Goal: Information Seeking & Learning: Find specific fact

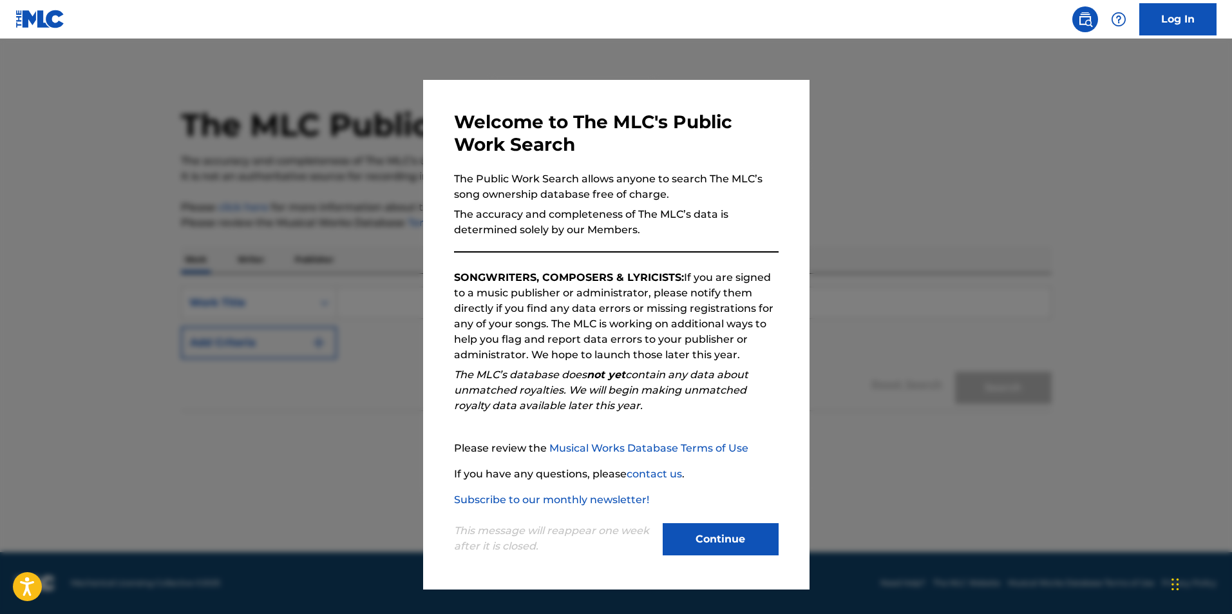
click at [722, 520] on div "This message will reappear one week after it is closed. Continue" at bounding box center [616, 532] width 325 height 51
click at [743, 532] on button "Continue" at bounding box center [721, 539] width 116 height 32
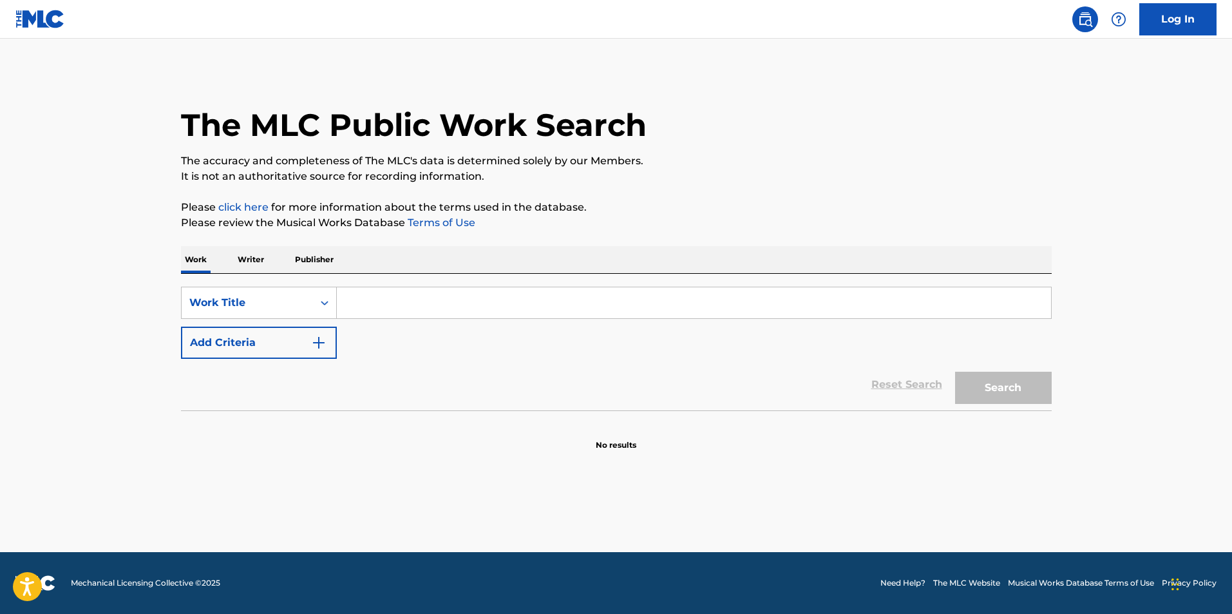
click at [404, 305] on input "Search Form" at bounding box center [694, 302] width 714 height 31
type input "shots at the bar"
click at [955, 372] on button "Search" at bounding box center [1003, 388] width 97 height 32
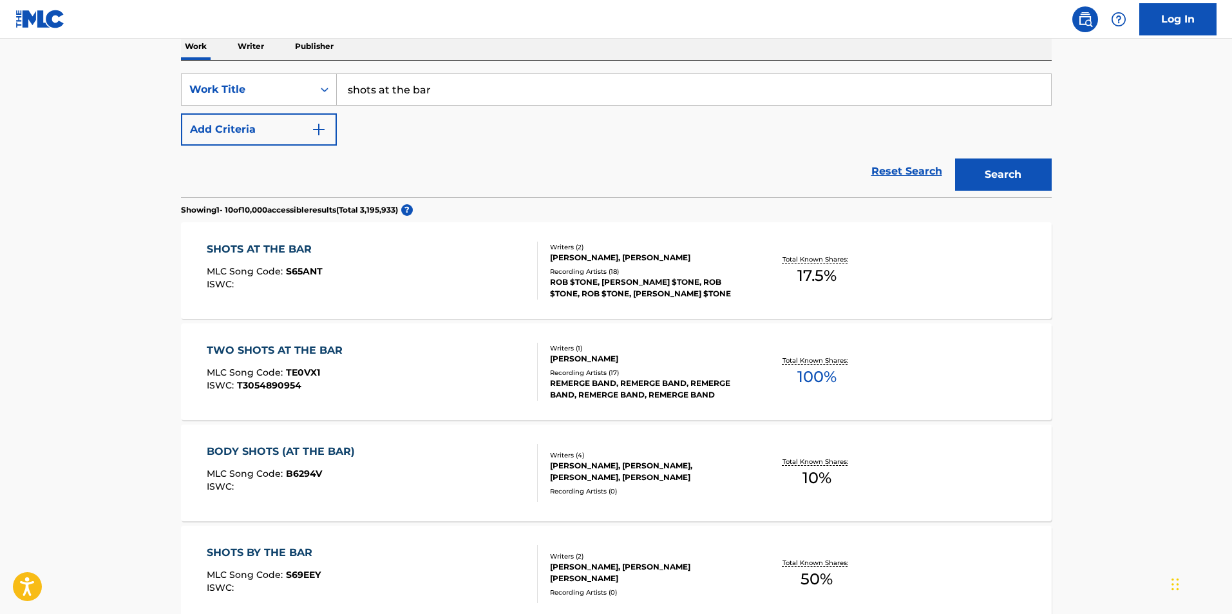
scroll to position [218, 0]
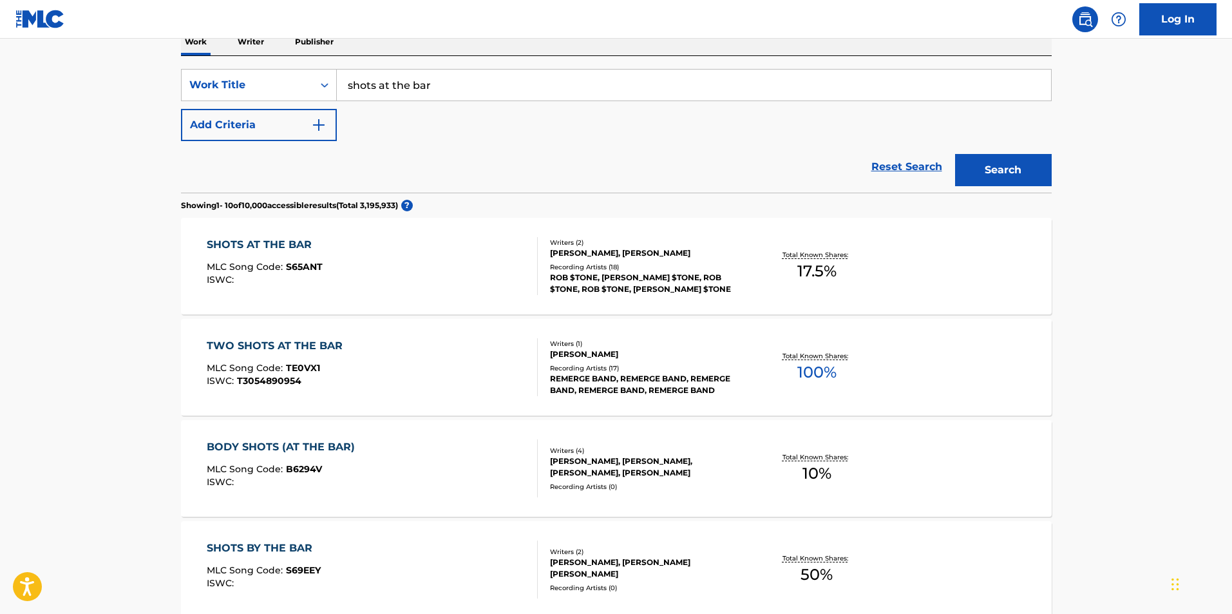
click at [296, 247] on div "SHOTS AT THE BAR" at bounding box center [265, 244] width 116 height 15
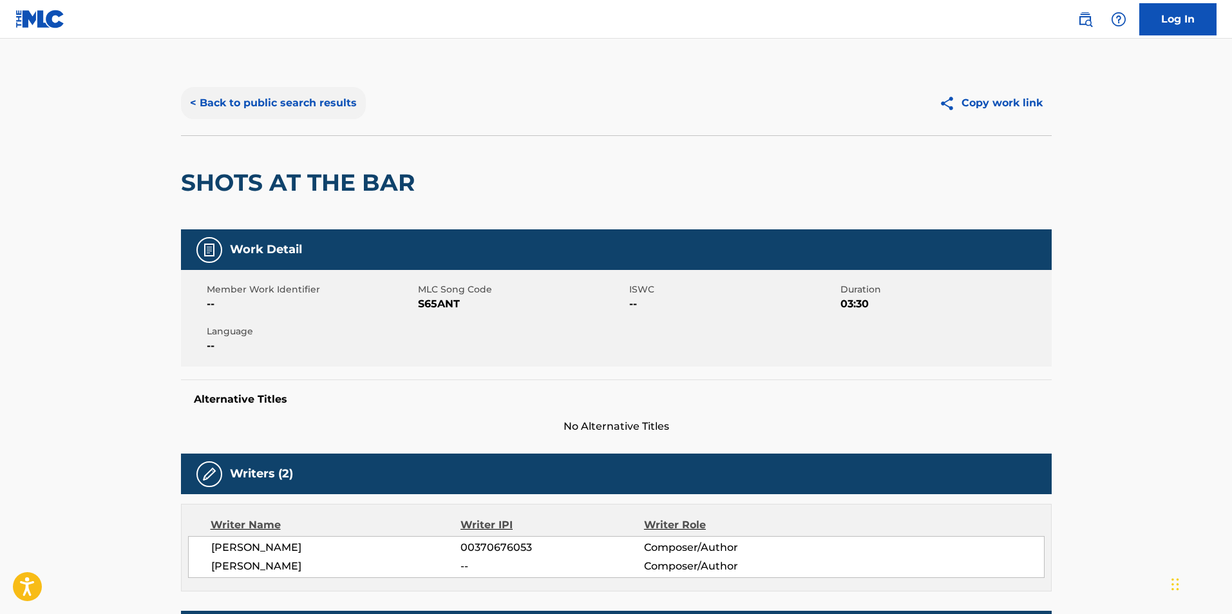
click at [214, 111] on button "< Back to public search results" at bounding box center [273, 103] width 185 height 32
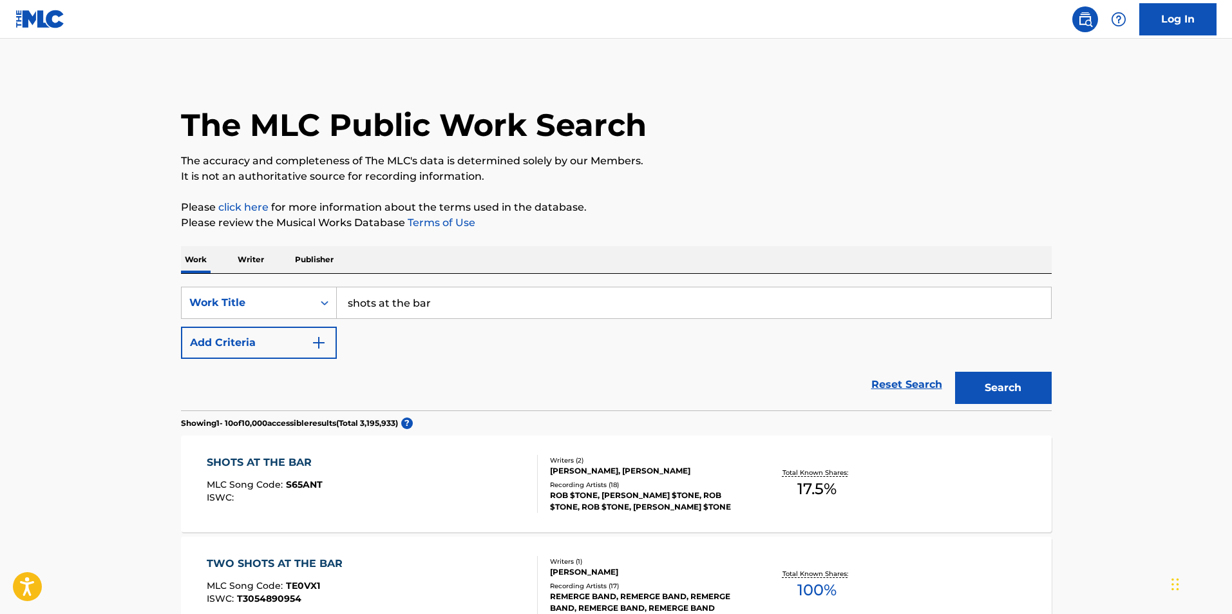
scroll to position [218, 0]
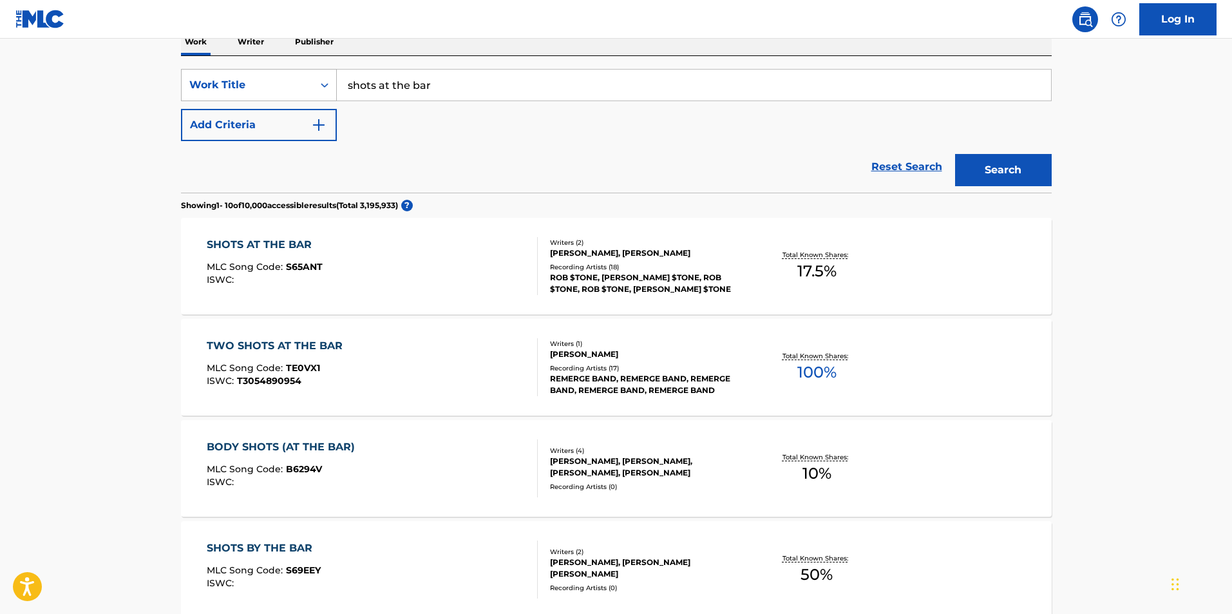
drag, startPoint x: 487, startPoint y: 81, endPoint x: 330, endPoint y: 79, distance: 157.8
click at [330, 79] on div "SearchWithCriteriac717ceda-d205-404f-8bb3-ebcc09699c71 Work Title shots at the …" at bounding box center [616, 85] width 871 height 32
type input "one in a million"
click at [955, 154] on button "Search" at bounding box center [1003, 170] width 97 height 32
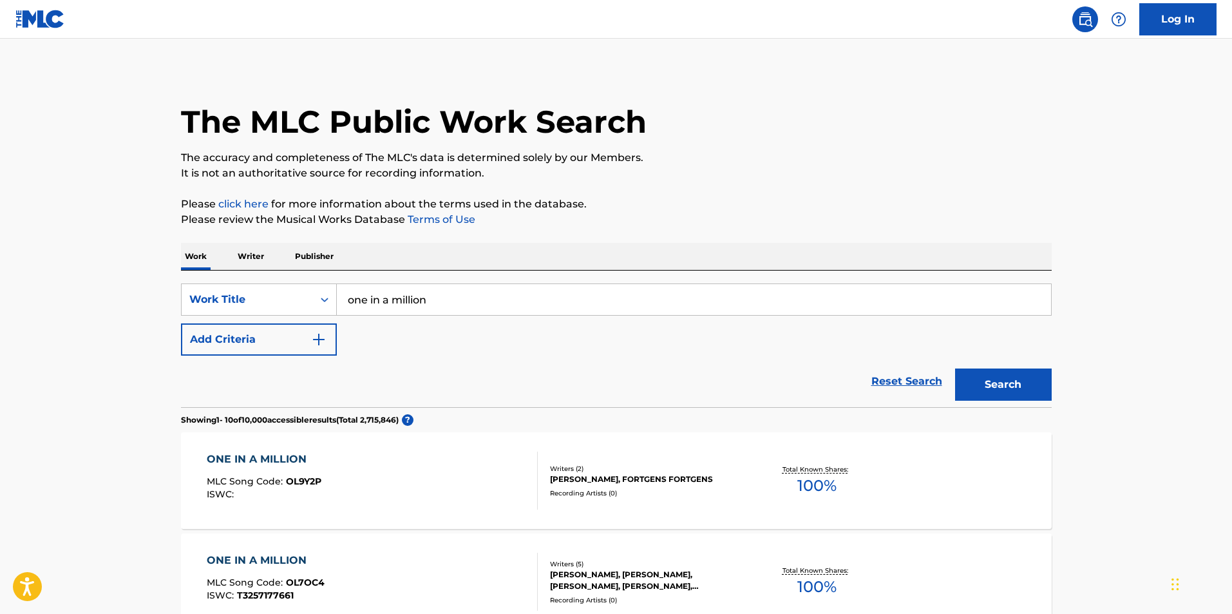
scroll to position [0, 0]
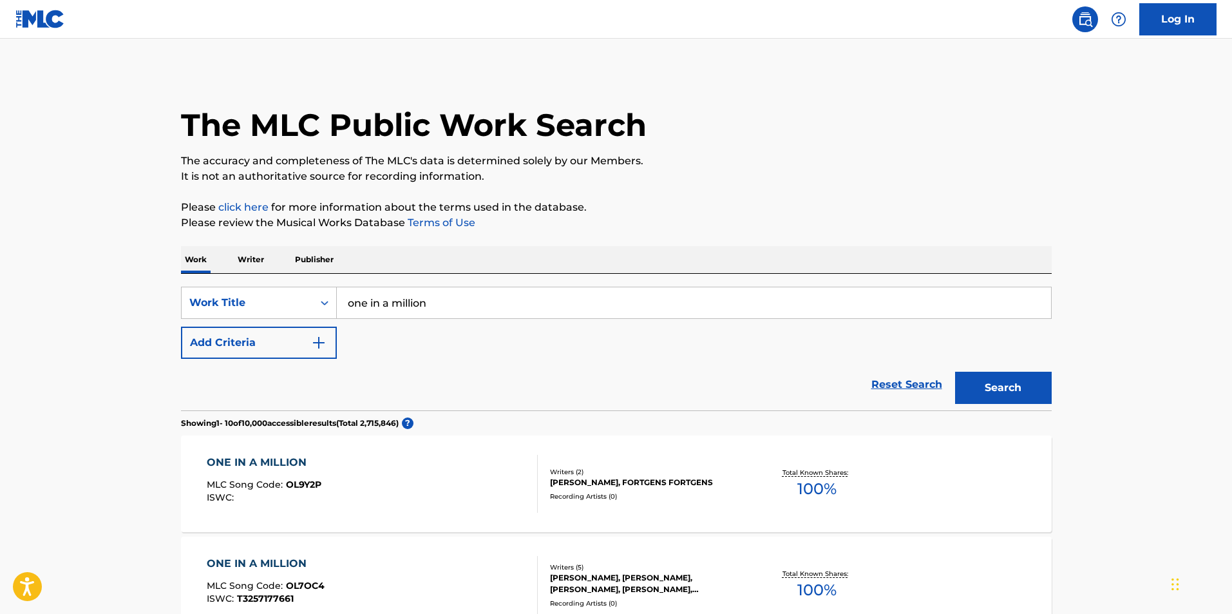
click at [451, 301] on input "one in a million" at bounding box center [694, 302] width 714 height 31
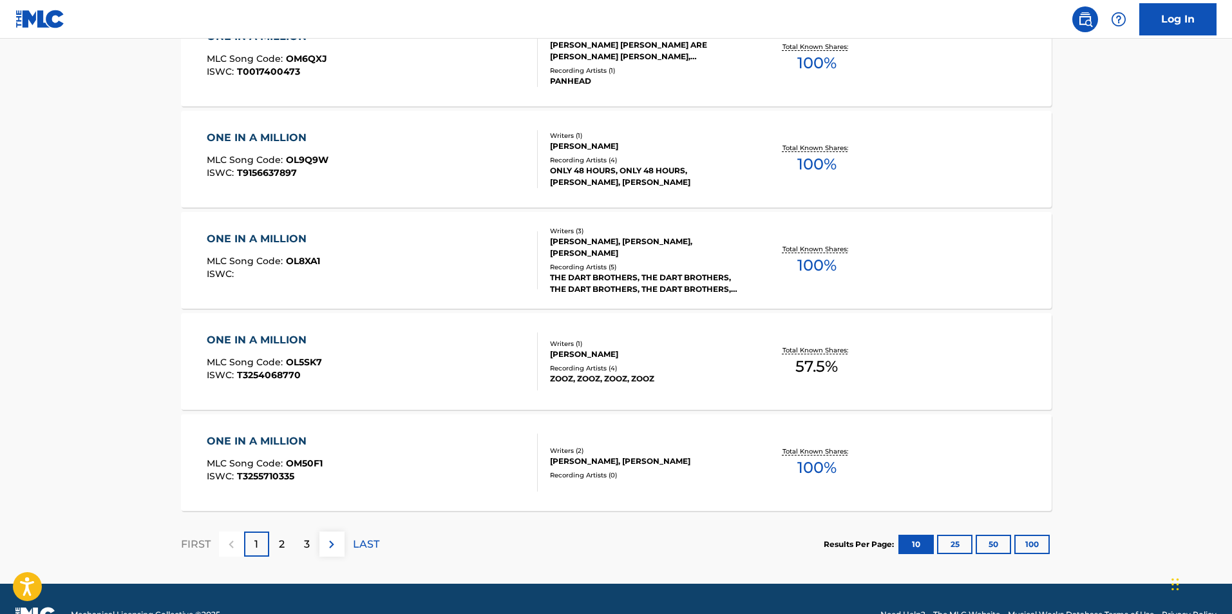
scroll to position [953, 0]
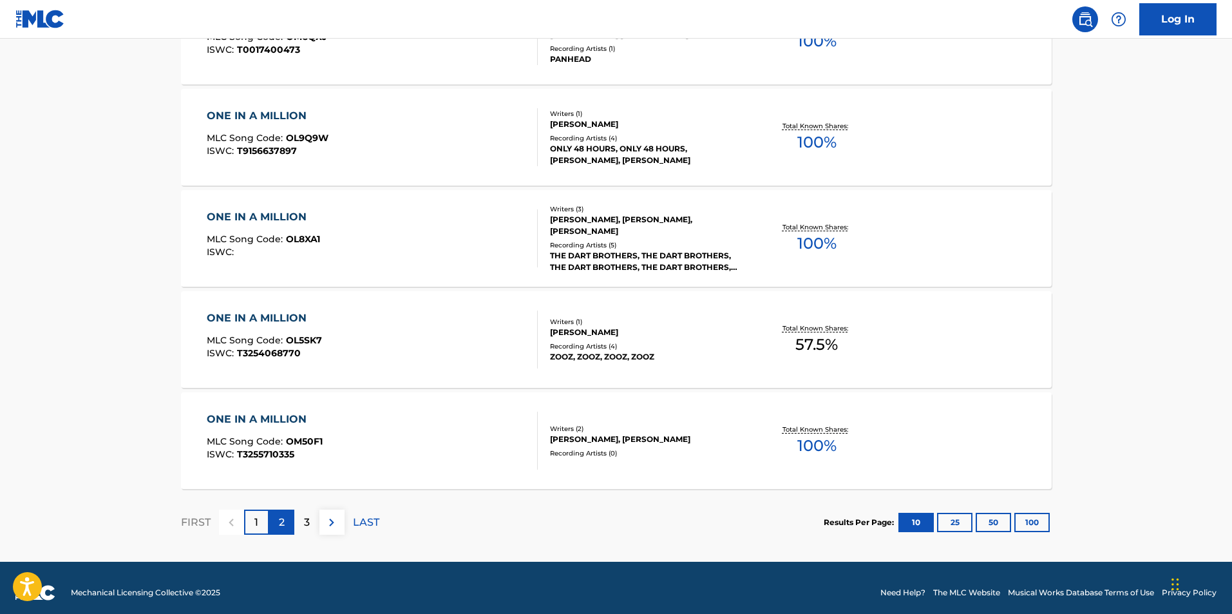
click at [281, 528] on p "2" at bounding box center [282, 522] width 6 height 15
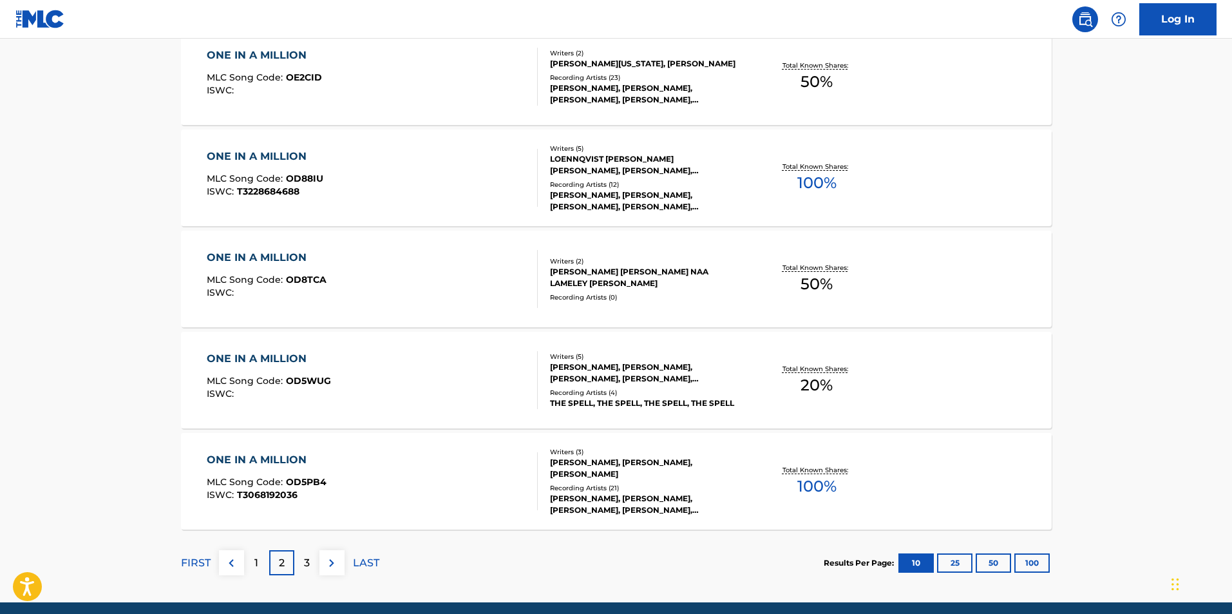
scroll to position [963, 0]
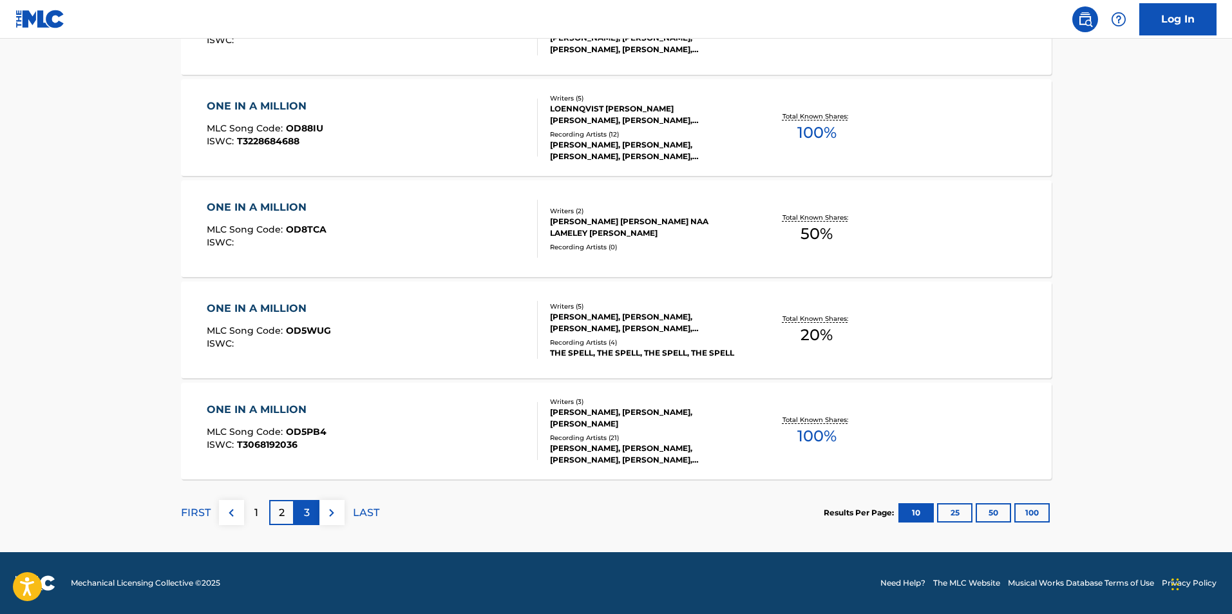
click at [301, 513] on div "3" at bounding box center [306, 512] width 25 height 25
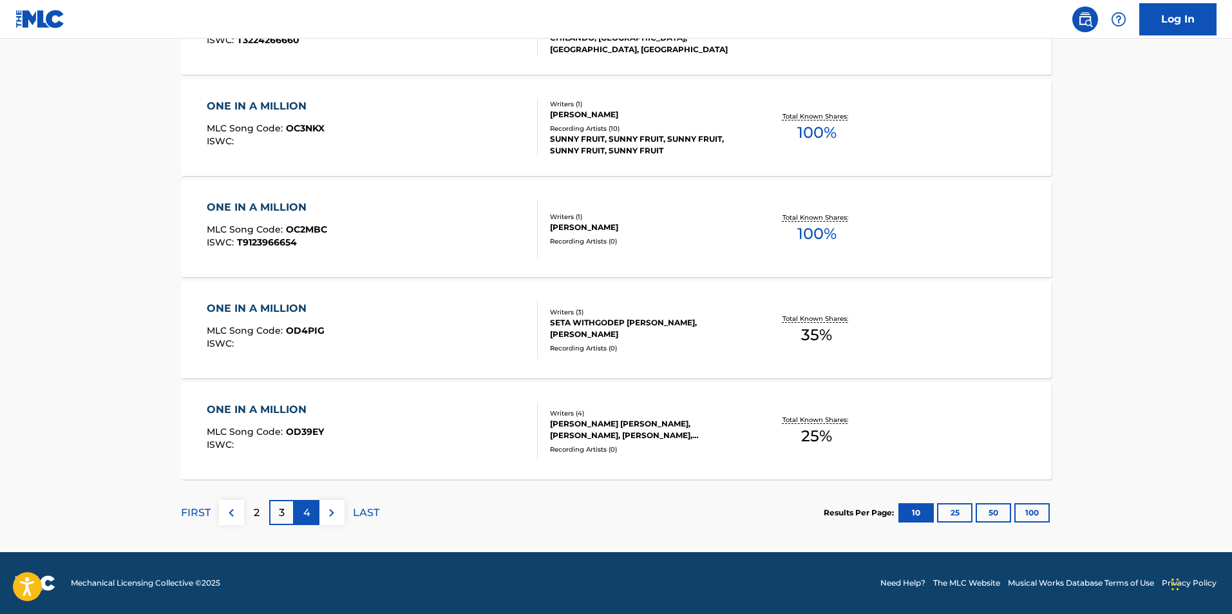
click at [302, 513] on div "4" at bounding box center [306, 512] width 25 height 25
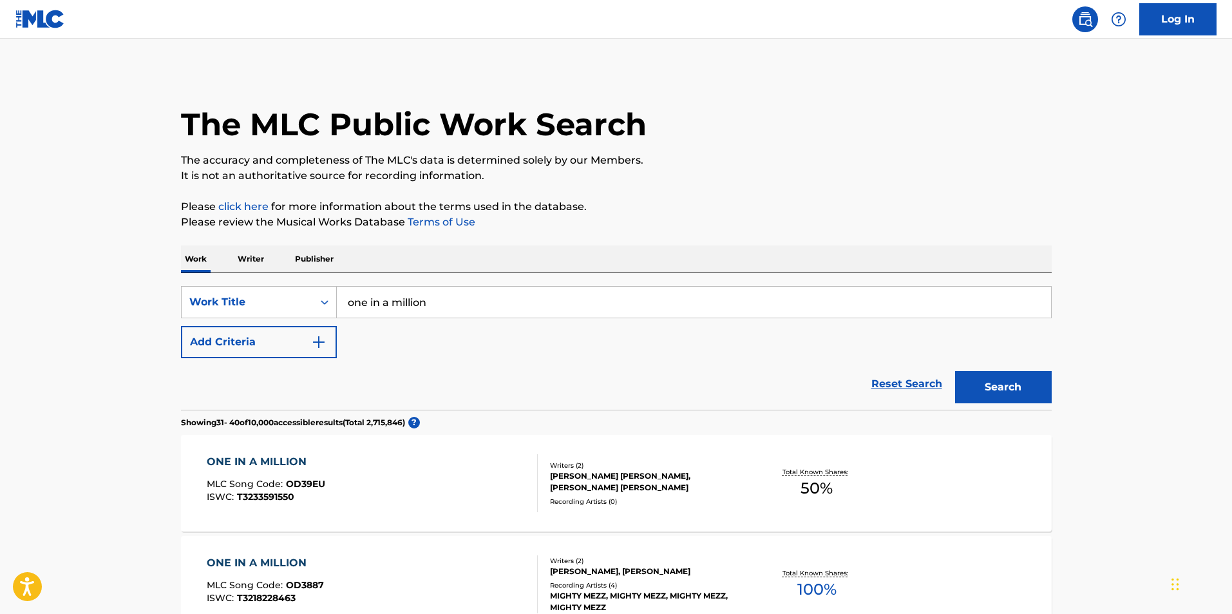
scroll to position [0, 0]
click at [258, 341] on button "Add Criteria" at bounding box center [259, 343] width 156 height 32
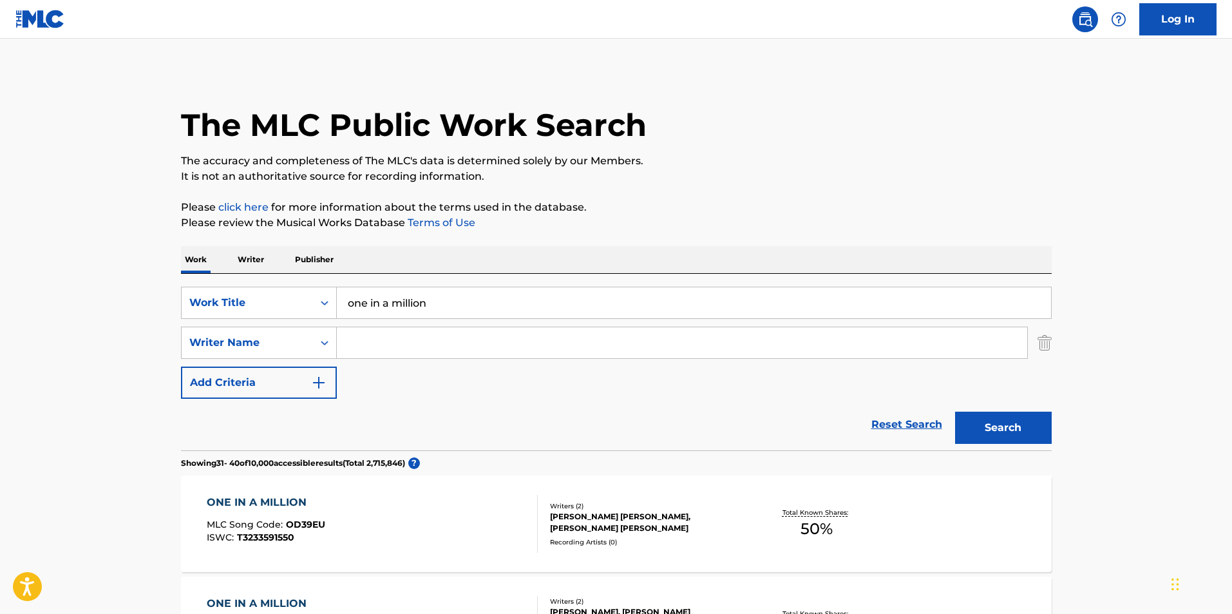
click at [388, 335] on input "Search Form" at bounding box center [682, 342] width 690 height 31
type input "[PERSON_NAME]"
click at [955, 412] on button "Search" at bounding box center [1003, 428] width 97 height 32
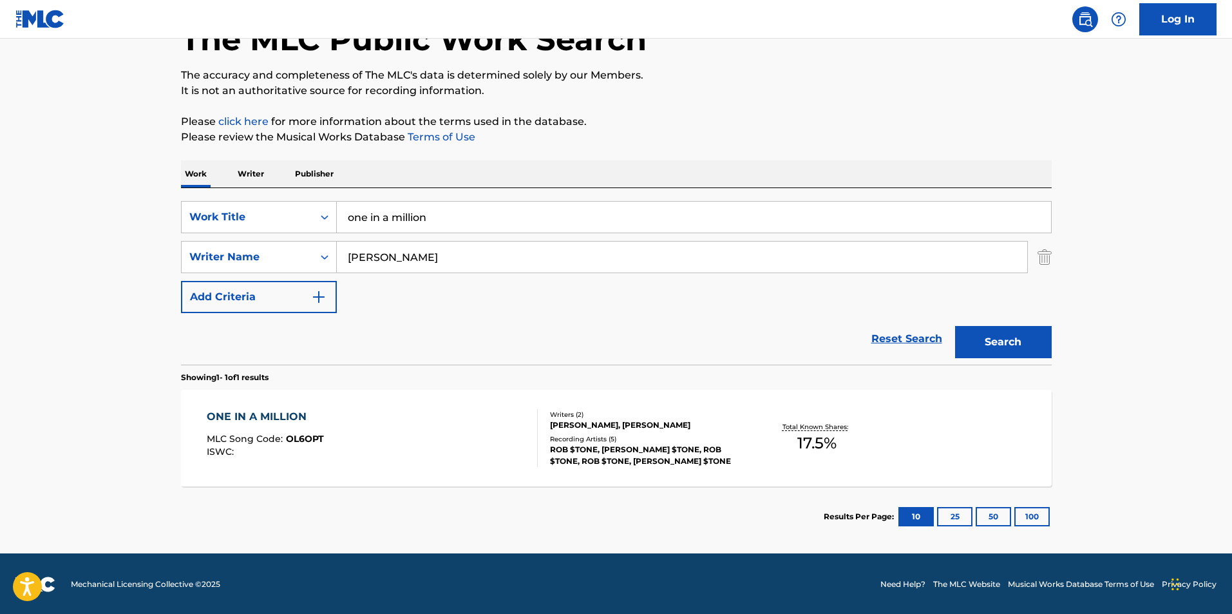
scroll to position [87, 0]
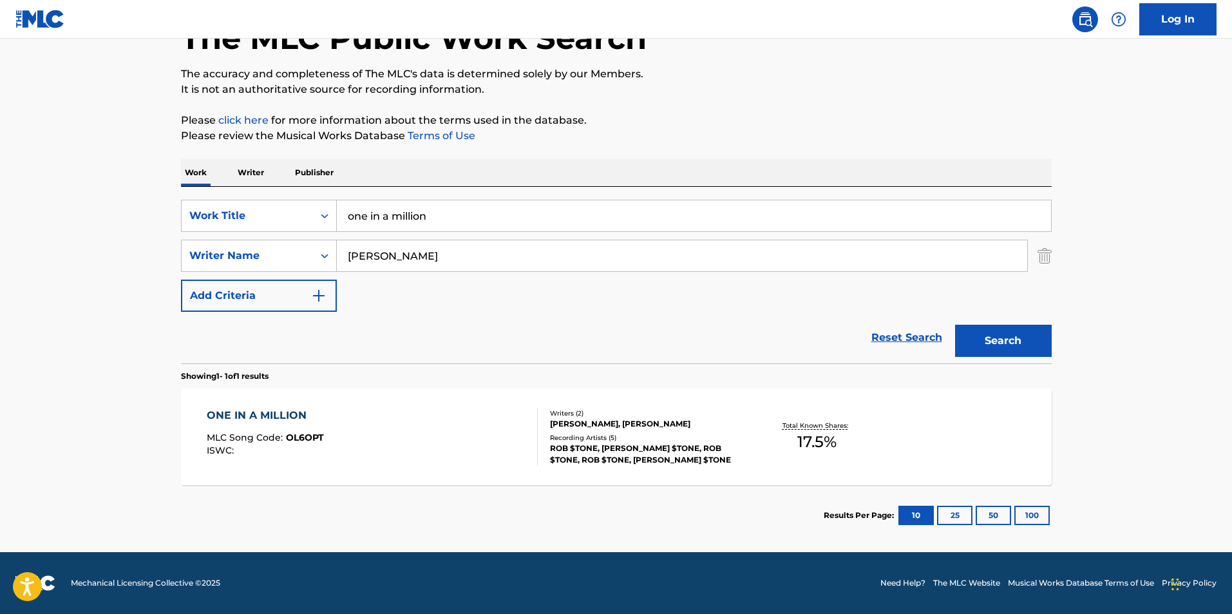
click at [312, 412] on div "ONE IN A MILLION" at bounding box center [265, 415] width 117 height 15
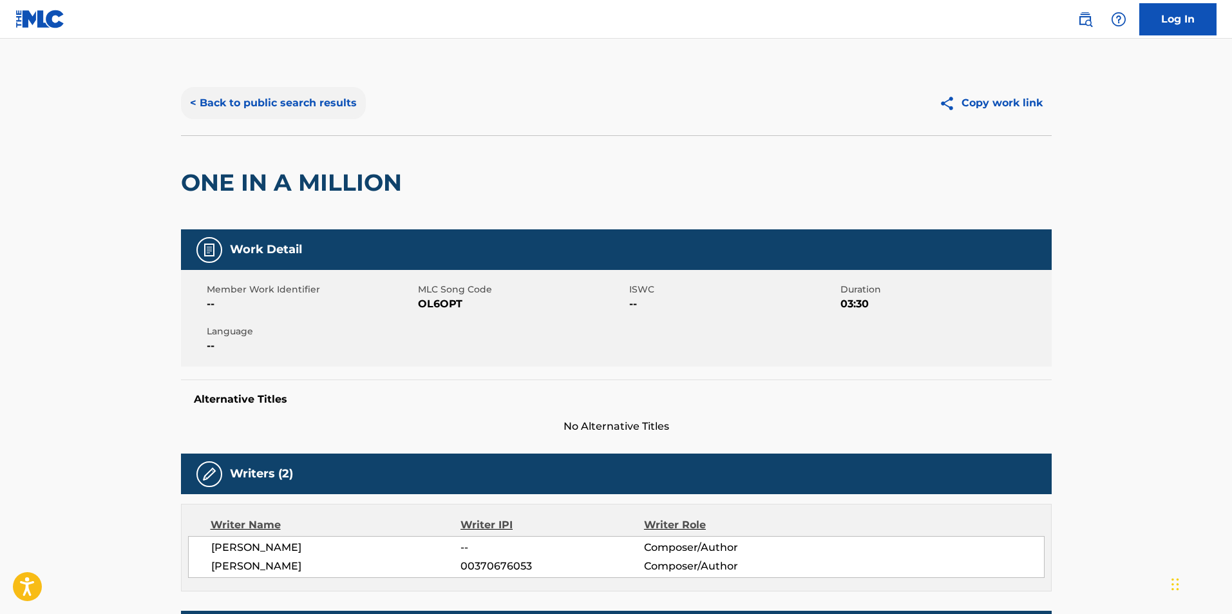
click at [336, 106] on button "< Back to public search results" at bounding box center [273, 103] width 185 height 32
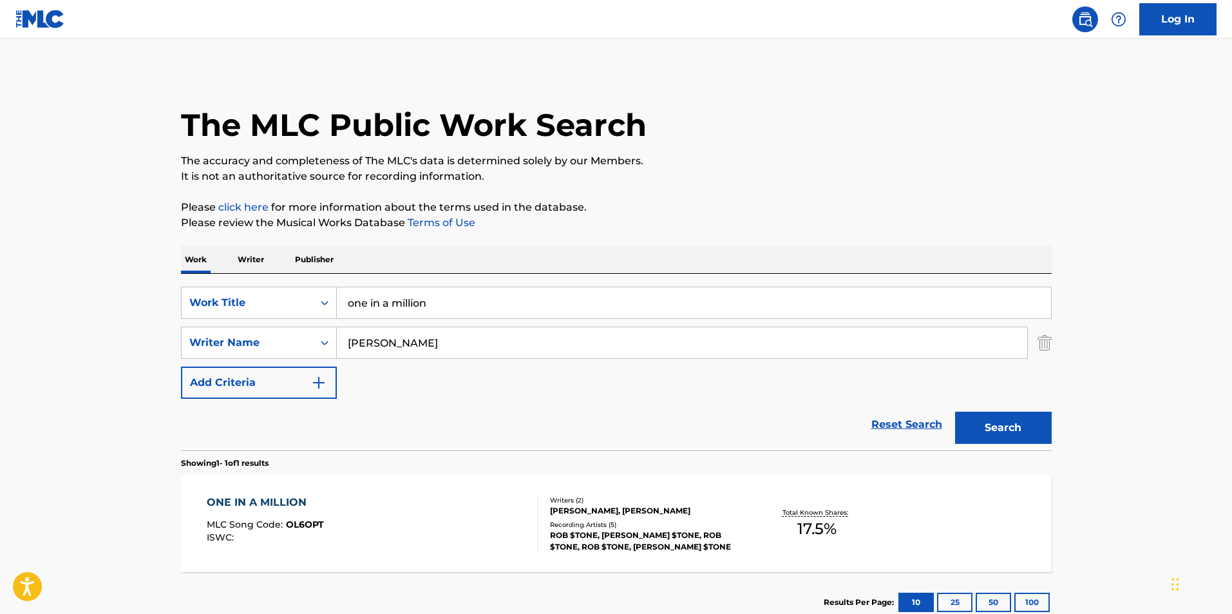
scroll to position [14, 0]
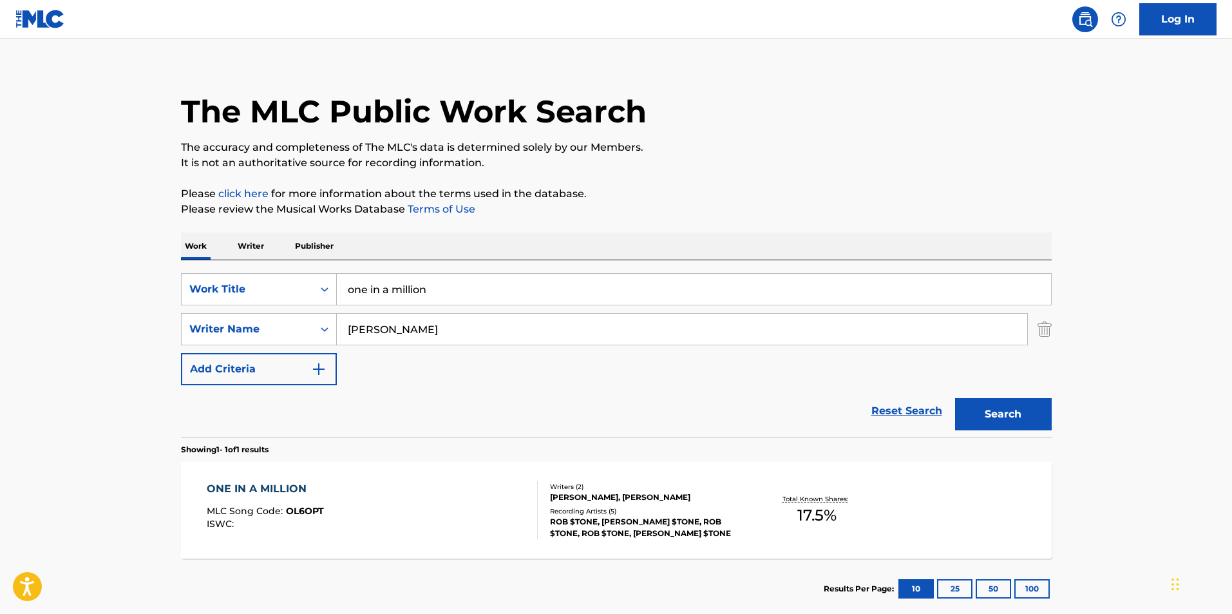
click at [464, 293] on input "one in a million" at bounding box center [694, 289] width 714 height 31
drag, startPoint x: 460, startPoint y: 292, endPoint x: 326, endPoint y: 291, distance: 134.0
click at [326, 291] on div "SearchWithCriteriac717ceda-d205-404f-8bb3-ebcc09699c71 Work Title one in a mill…" at bounding box center [616, 289] width 871 height 32
type input "playoff"
click at [955, 398] on button "Search" at bounding box center [1003, 414] width 97 height 32
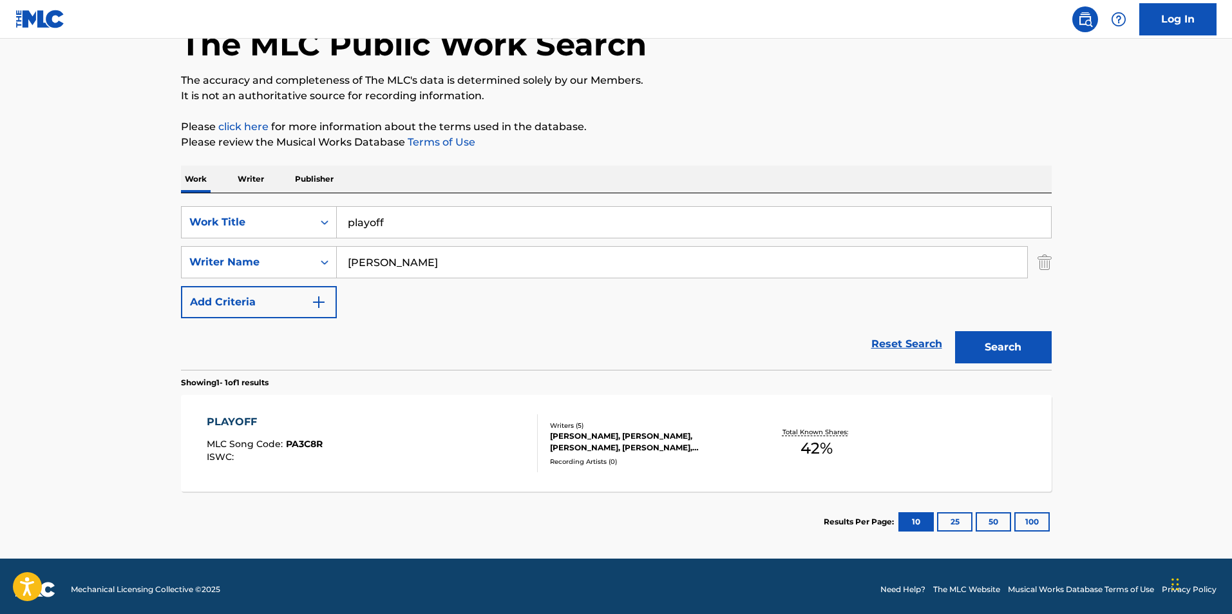
scroll to position [87, 0]
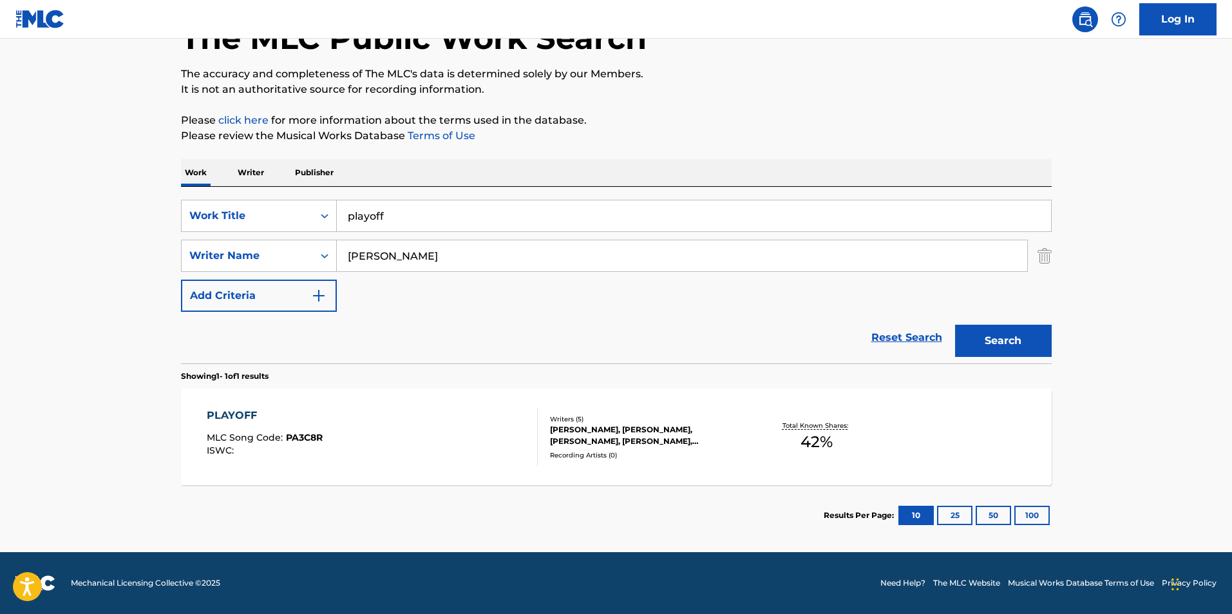
click at [243, 414] on div "PLAYOFF" at bounding box center [265, 415] width 116 height 15
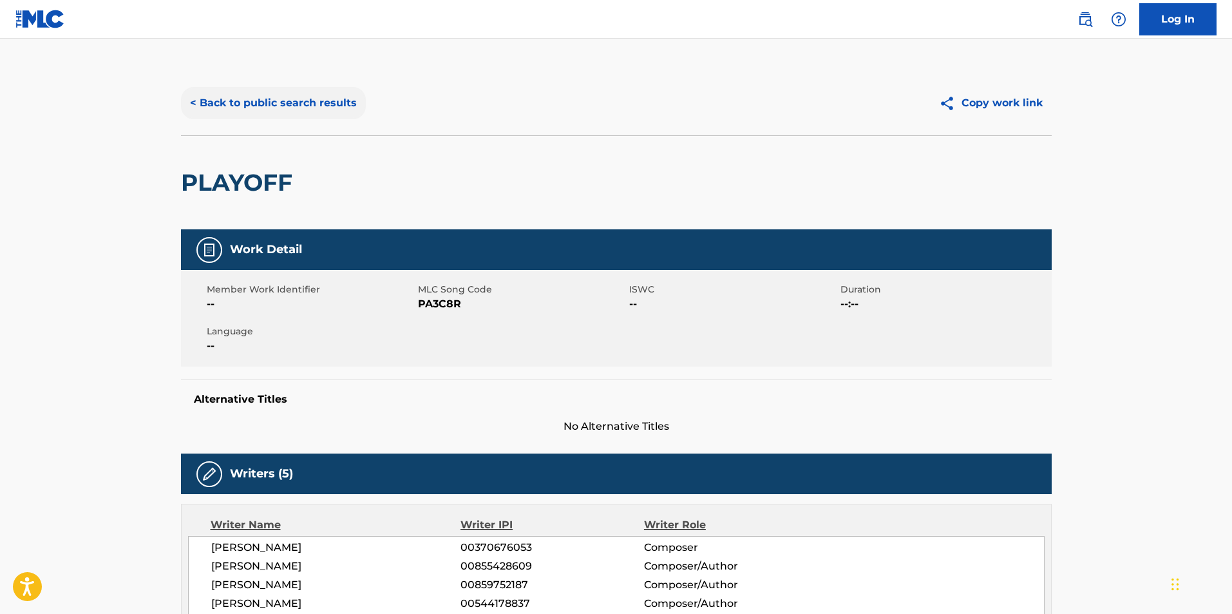
click at [322, 114] on button "< Back to public search results" at bounding box center [273, 103] width 185 height 32
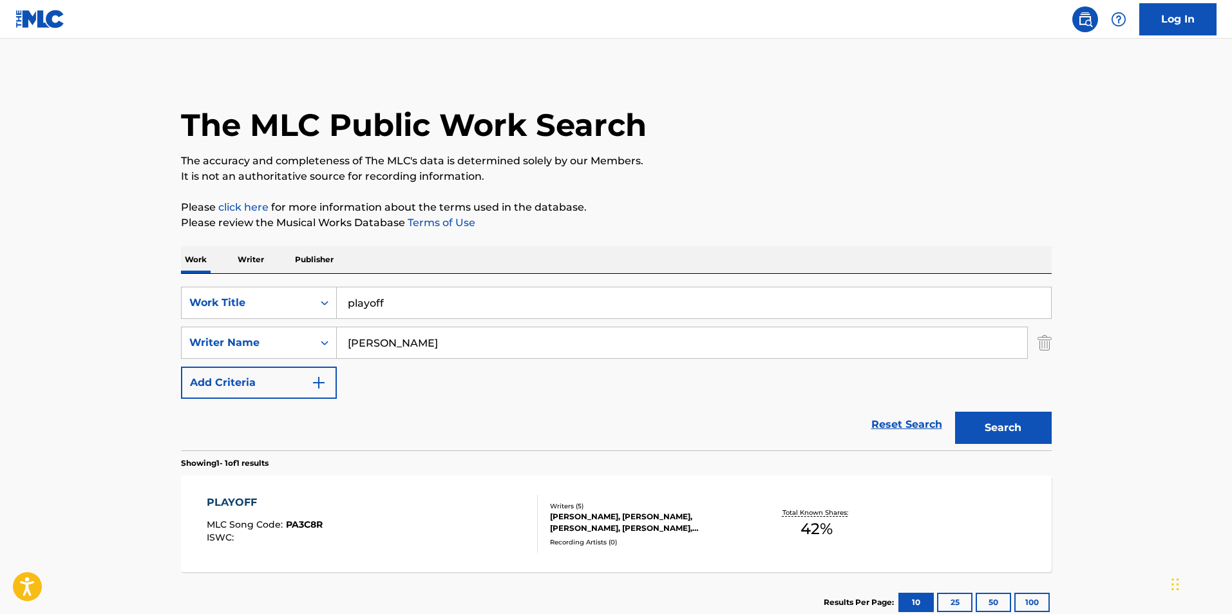
scroll to position [14, 0]
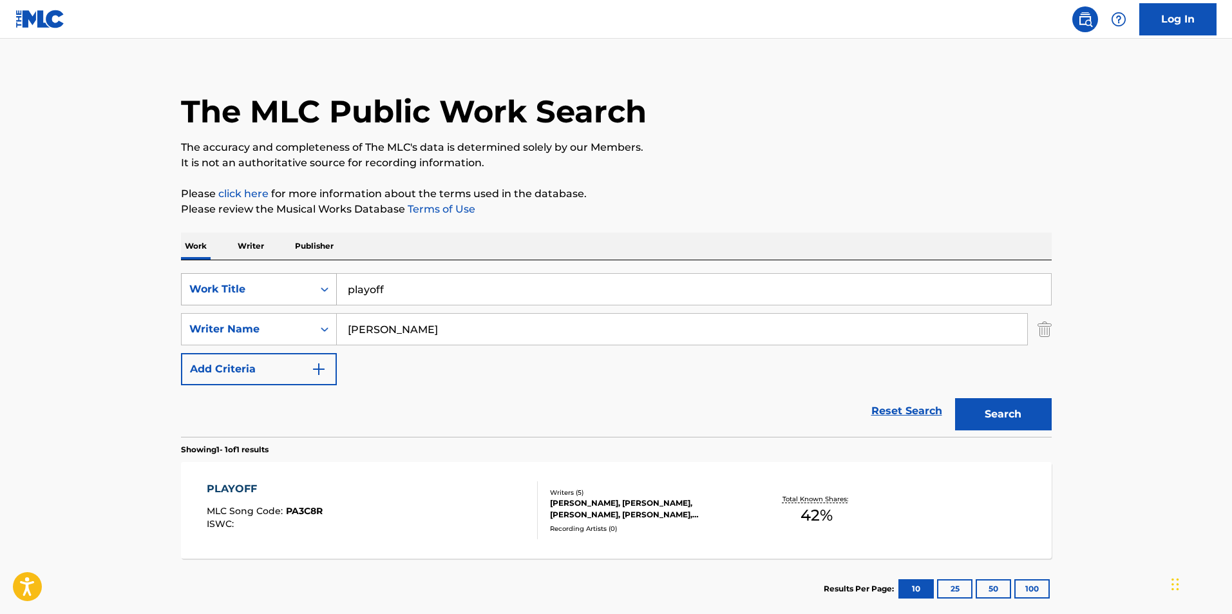
drag, startPoint x: 480, startPoint y: 296, endPoint x: 302, endPoint y: 299, distance: 178.4
click at [302, 299] on div "SearchWithCriteriac717ceda-d205-404f-8bb3-ebcc09699c71 Work Title playoff" at bounding box center [616, 289] width 871 height 32
type input "chavos y pistolas"
click at [955, 398] on button "Search" at bounding box center [1003, 414] width 97 height 32
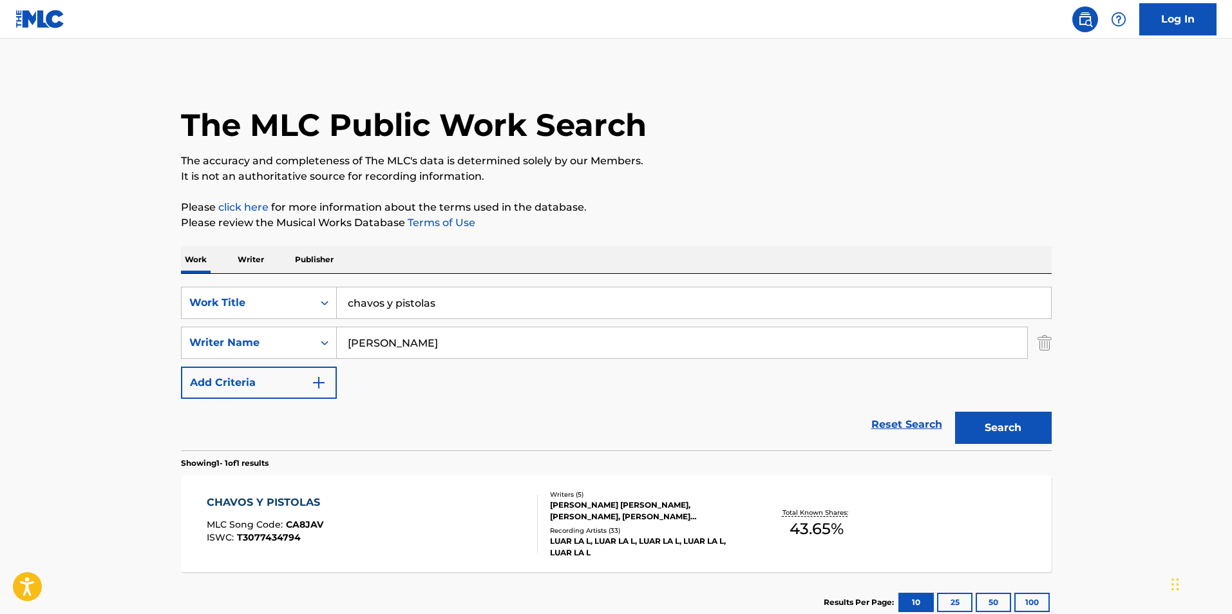
scroll to position [87, 0]
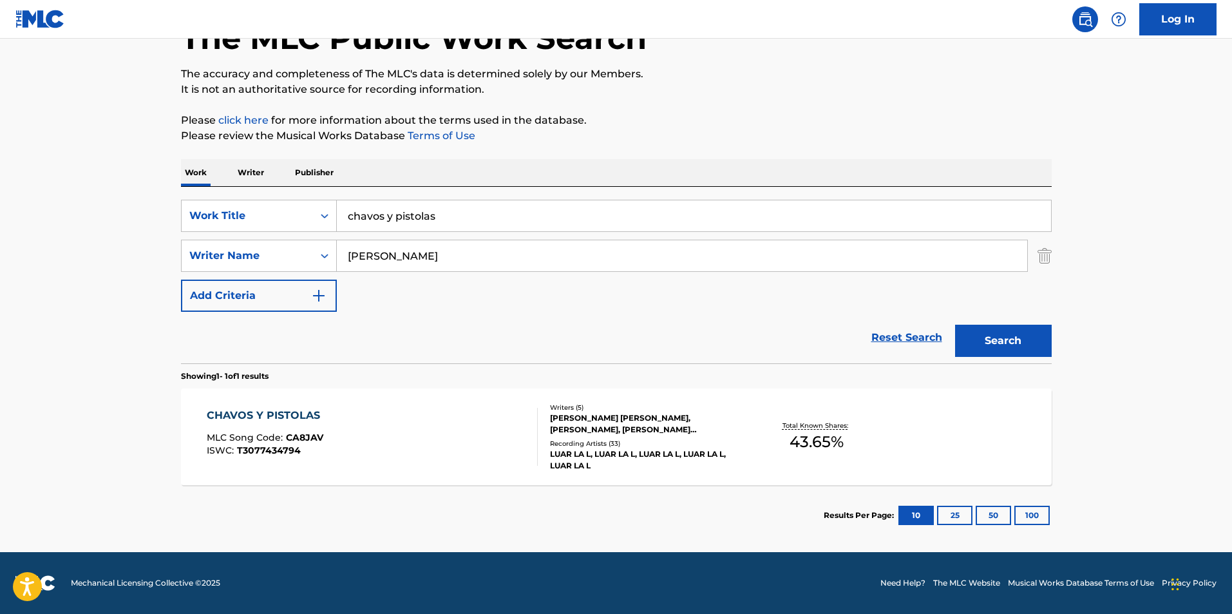
click at [314, 413] on div "CHAVOS Y PISTOLAS" at bounding box center [267, 415] width 120 height 15
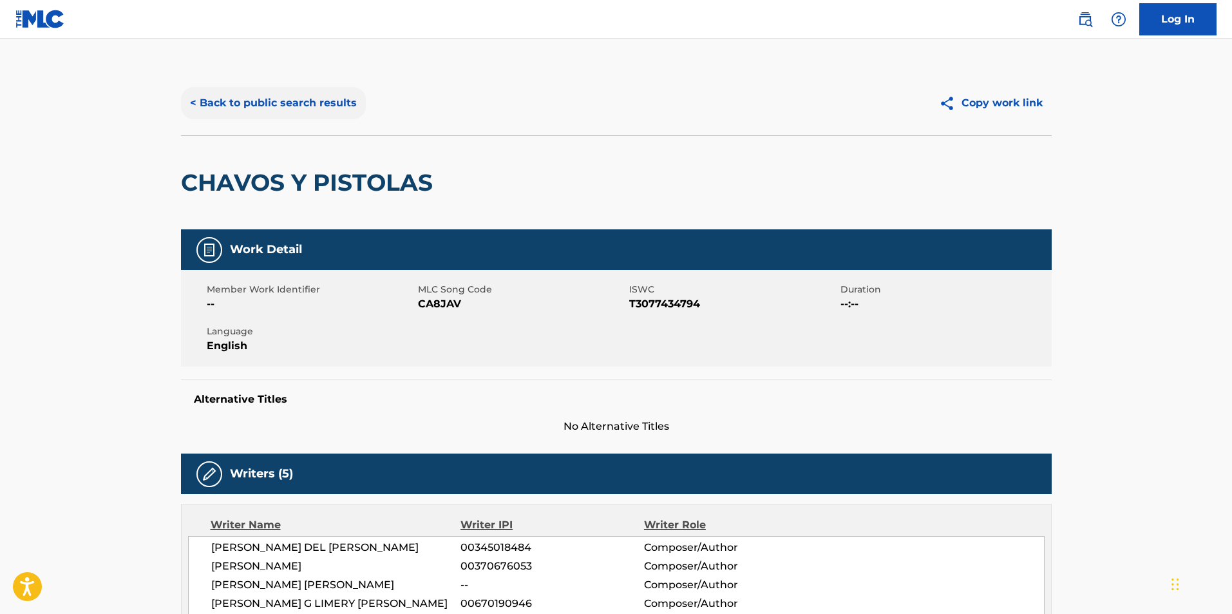
click at [327, 95] on button "< Back to public search results" at bounding box center [273, 103] width 185 height 32
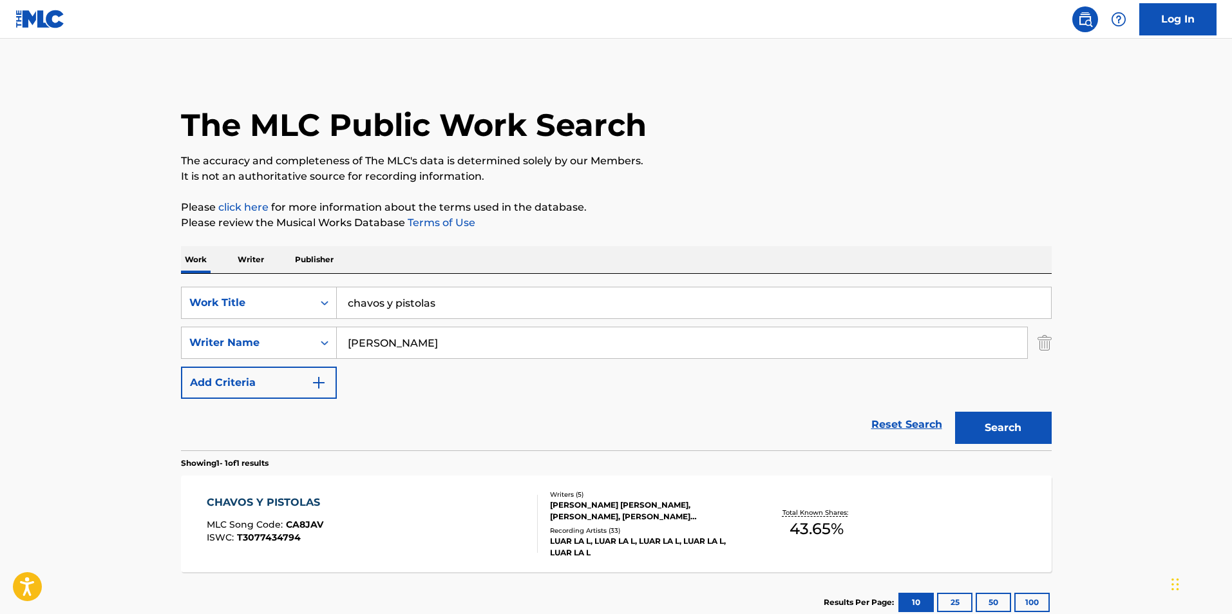
scroll to position [14, 0]
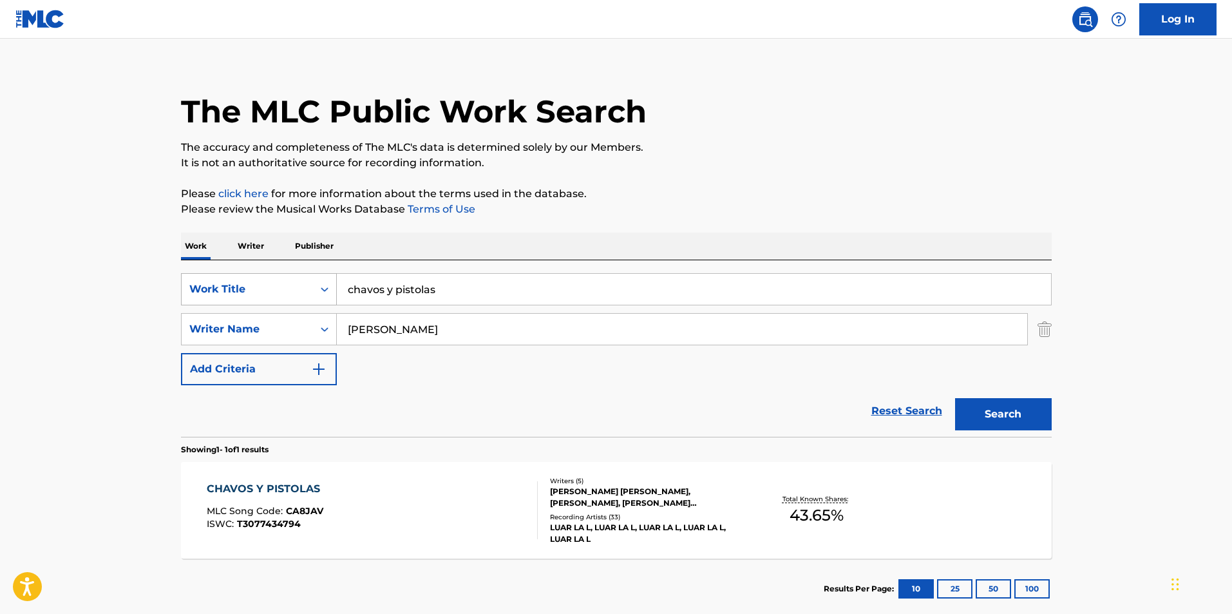
drag, startPoint x: 496, startPoint y: 285, endPoint x: 315, endPoint y: 294, distance: 181.2
click at [315, 294] on div "SearchWithCriteriac717ceda-d205-404f-8bb3-ebcc09699c71 Work Title chavos y pist…" at bounding box center [616, 289] width 871 height 32
type input "off white"
click at [955, 398] on button "Search" at bounding box center [1003, 414] width 97 height 32
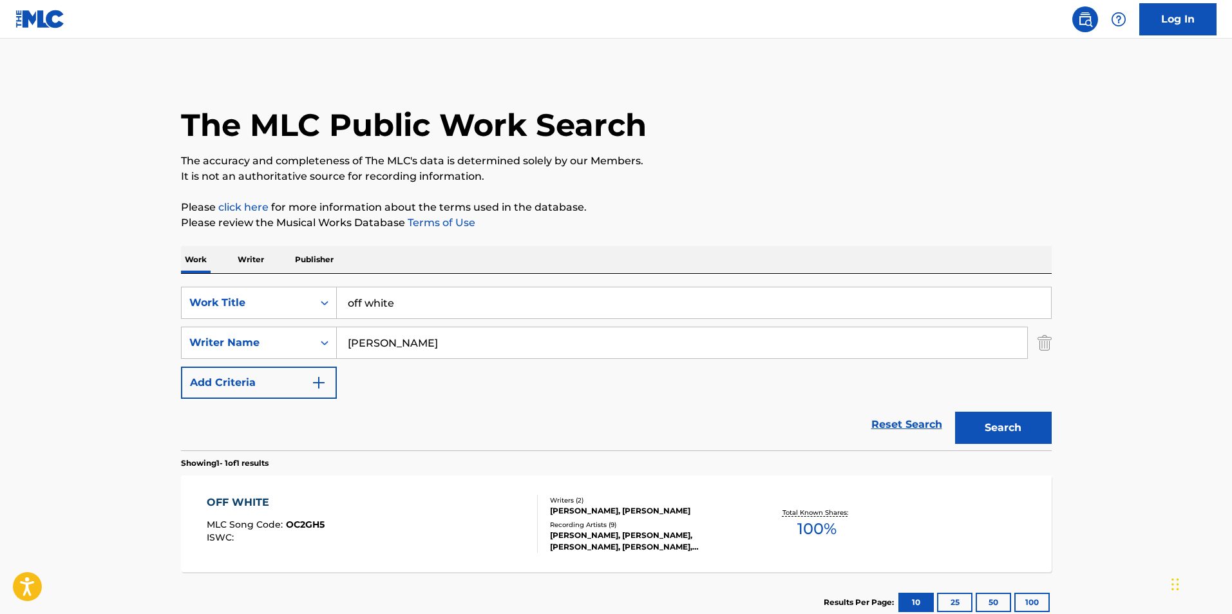
click at [258, 493] on div "OFF WHITE MLC Song Code : OC2GH5 ISWC : Writers ( 2 ) MARIAH LYNN, LUIS NAVARRO…" at bounding box center [616, 523] width 871 height 97
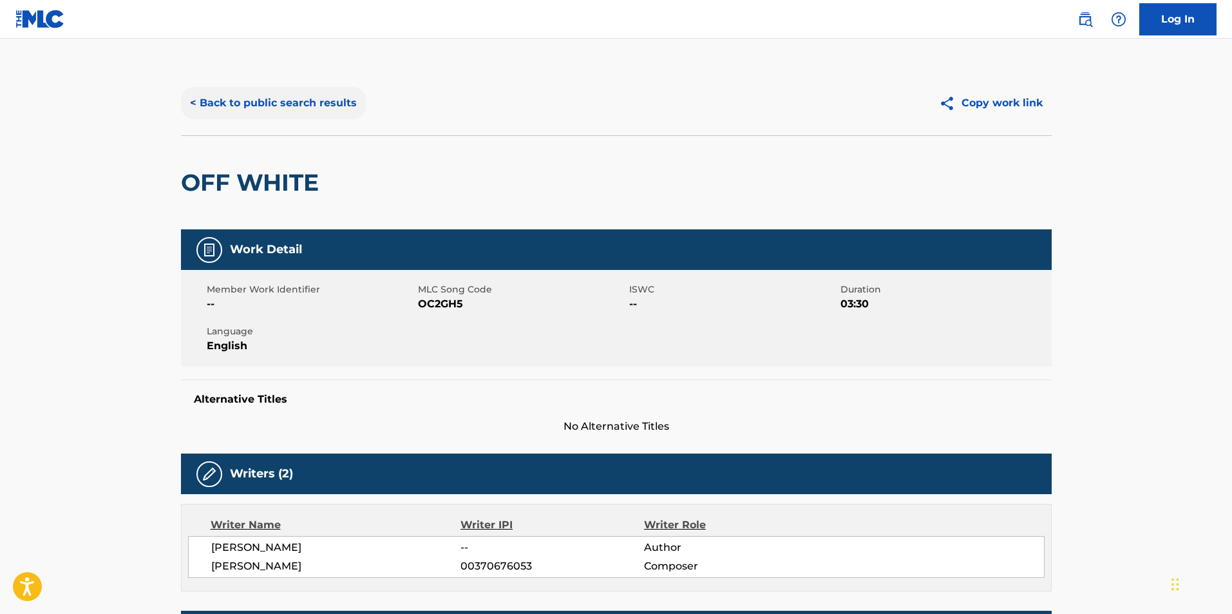
click at [210, 103] on button "< Back to public search results" at bounding box center [273, 103] width 185 height 32
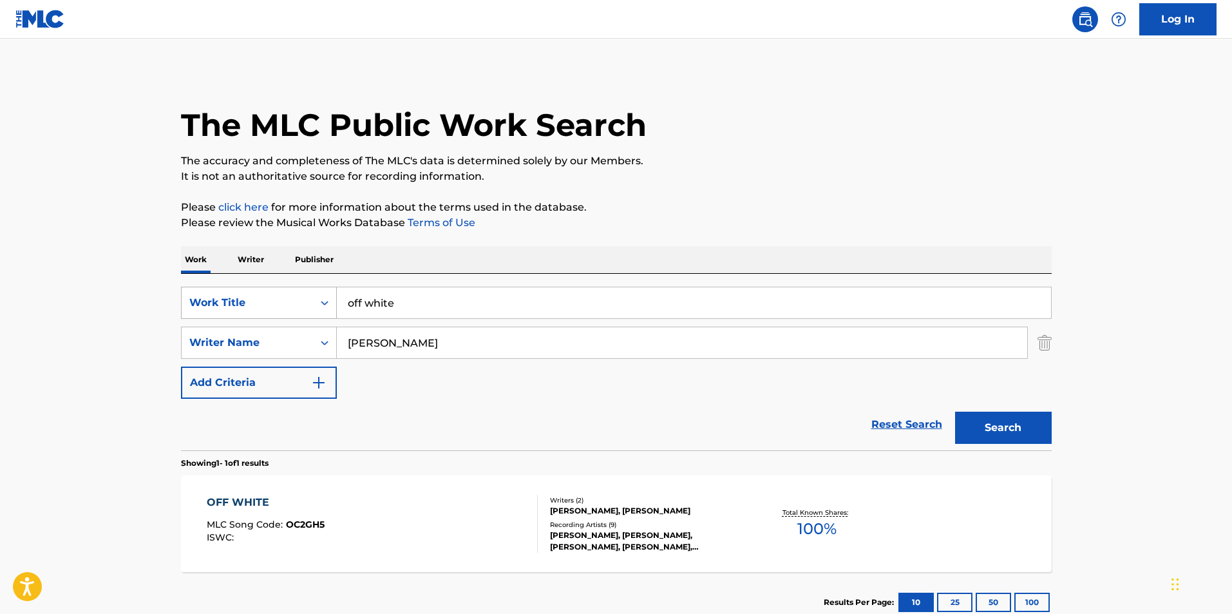
drag, startPoint x: 403, startPoint y: 305, endPoint x: 316, endPoint y: 312, distance: 87.9
click at [316, 312] on div "SearchWithCriteriac717ceda-d205-404f-8bb3-ebcc09699c71 Work Title off white" at bounding box center [616, 303] width 871 height 32
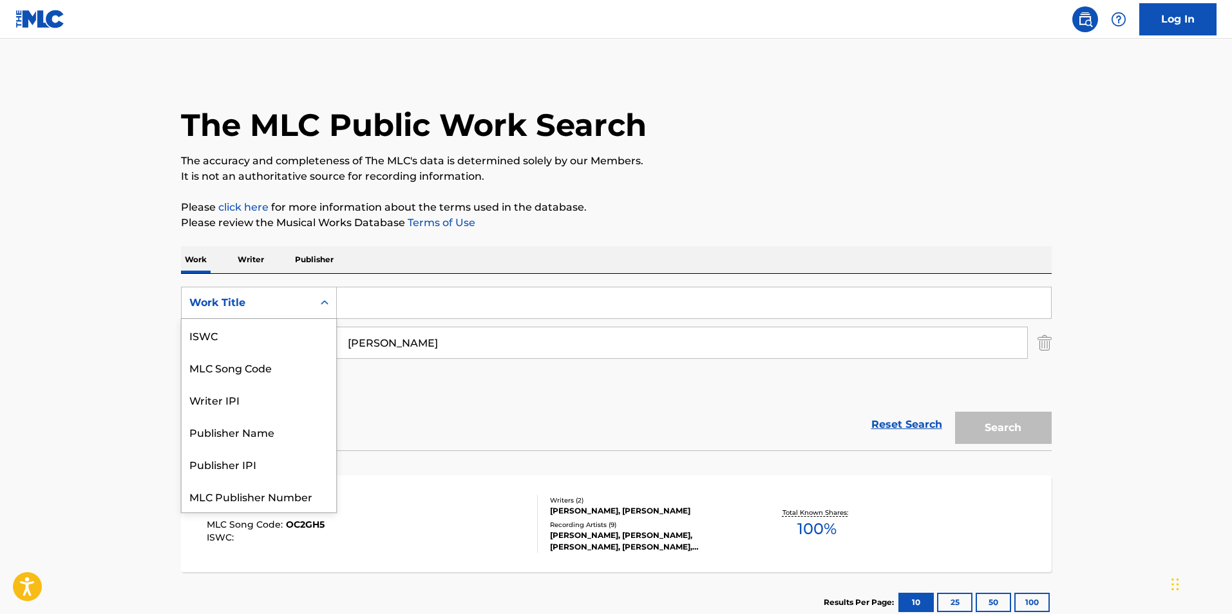
click at [323, 309] on div "Search Form" at bounding box center [324, 302] width 23 height 23
click at [509, 419] on div "Reset Search Search" at bounding box center [616, 425] width 871 height 52
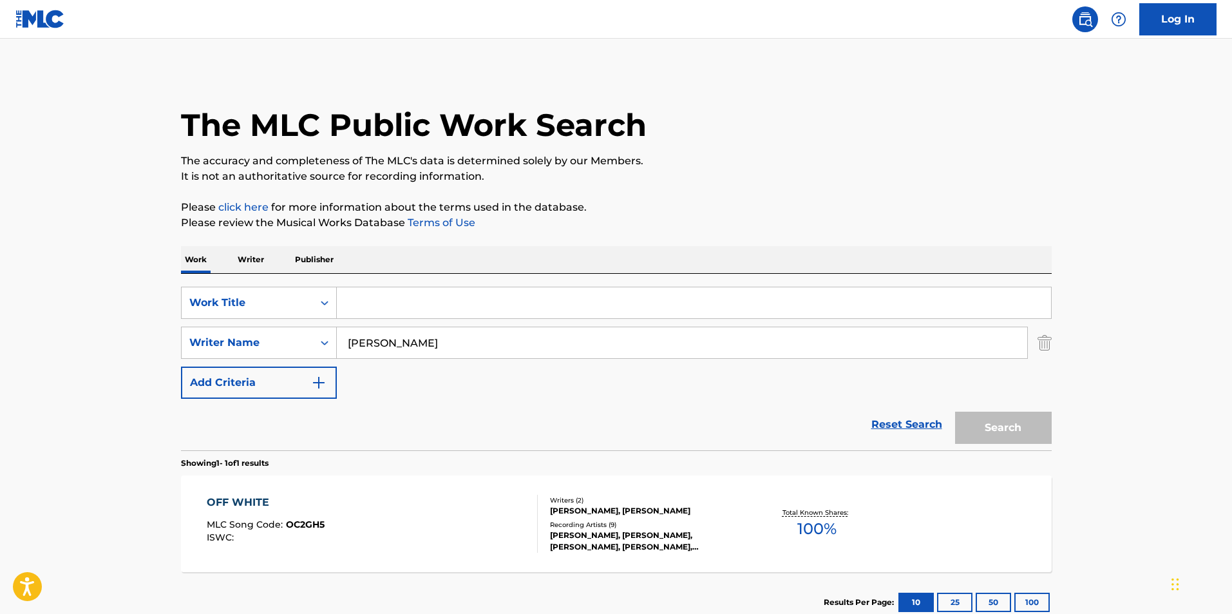
click at [255, 256] on p "Writer" at bounding box center [251, 259] width 34 height 27
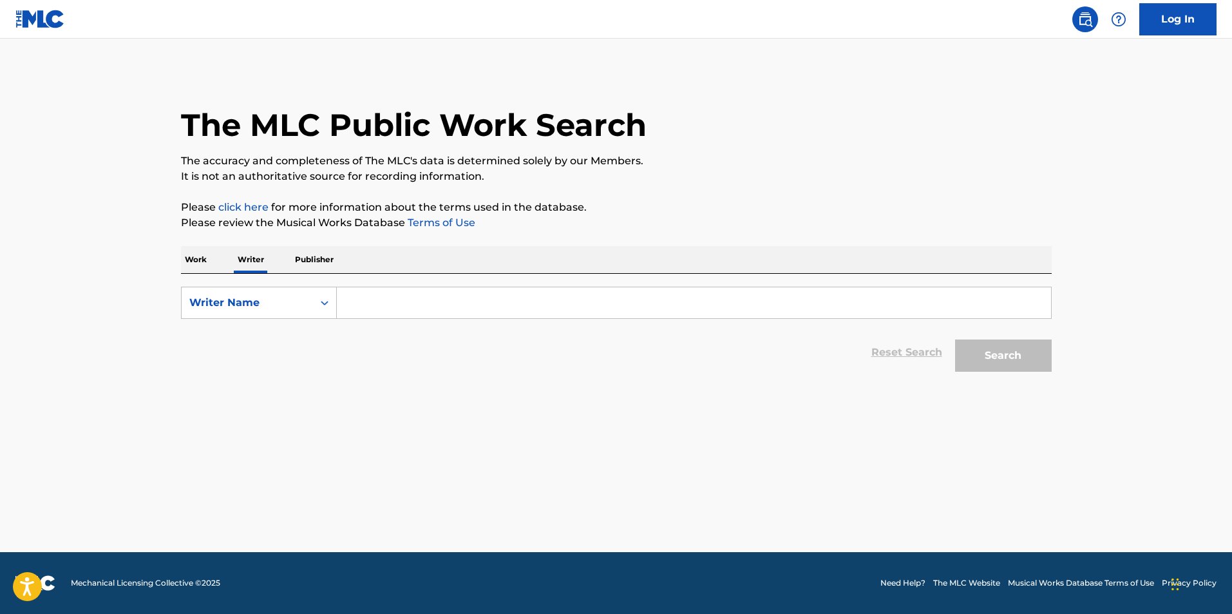
click at [366, 296] on input "Search Form" at bounding box center [694, 302] width 714 height 31
type input "[PERSON_NAME]"
click at [1042, 370] on button "Search" at bounding box center [1003, 355] width 97 height 32
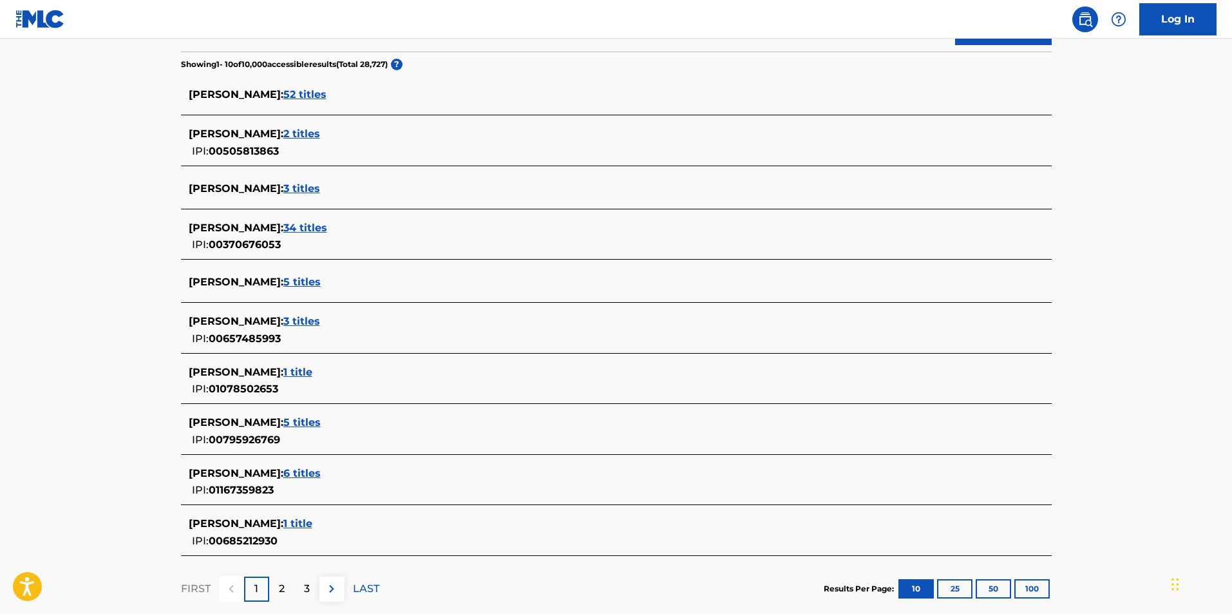
scroll to position [317, 0]
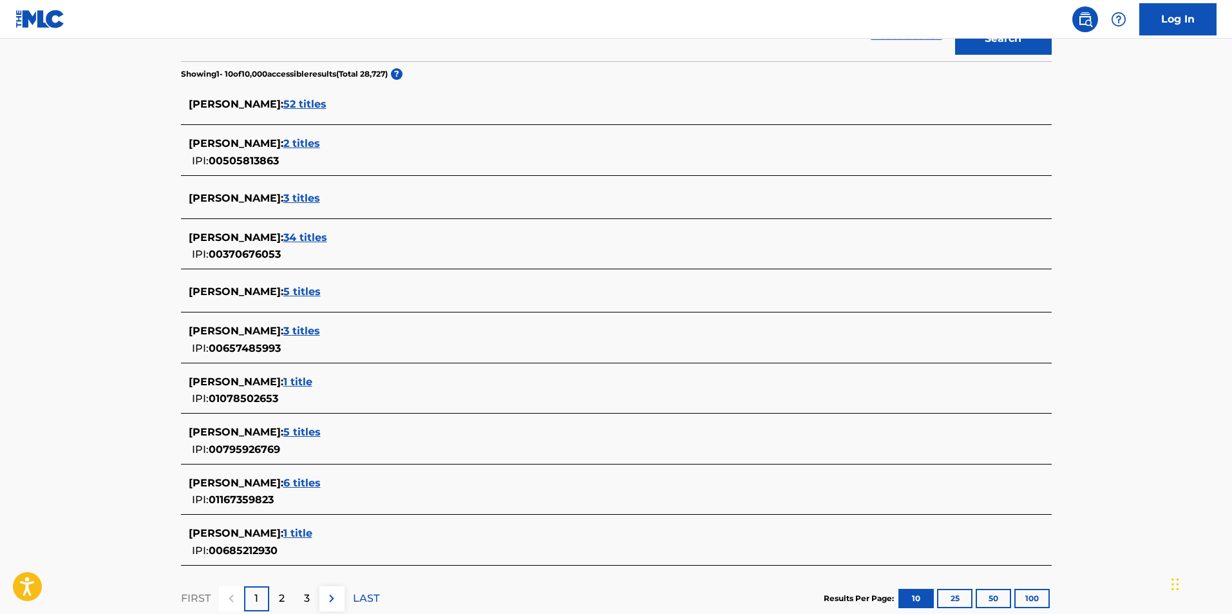
click at [327, 237] on span "34 titles" at bounding box center [305, 237] width 44 height 12
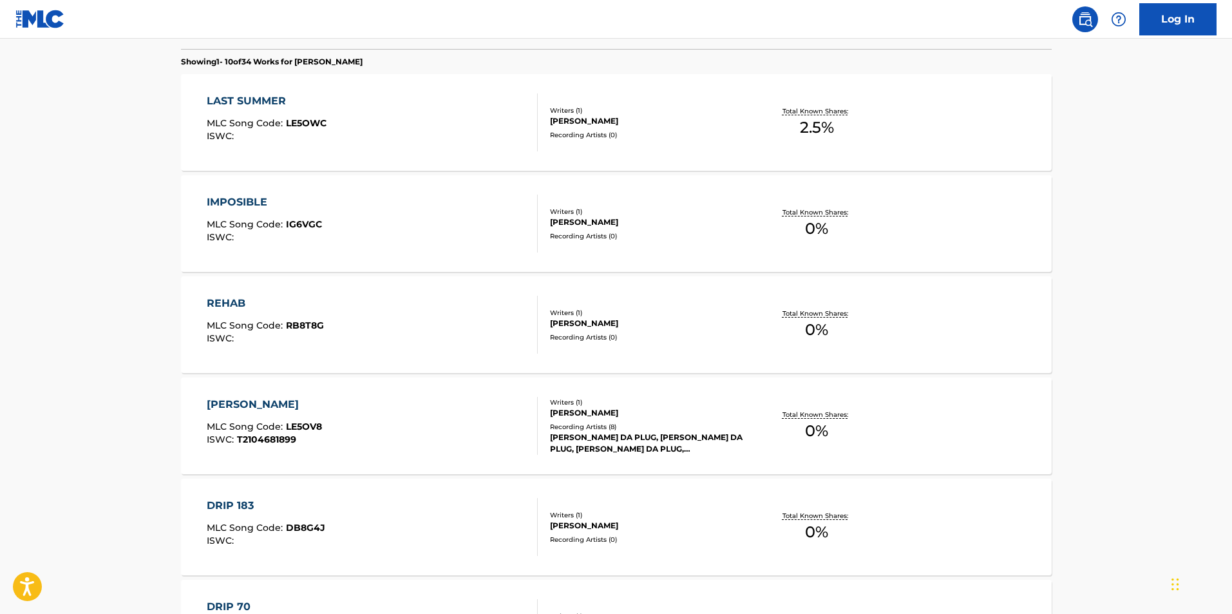
scroll to position [363, 0]
click at [226, 305] on div "REHAB" at bounding box center [265, 301] width 117 height 15
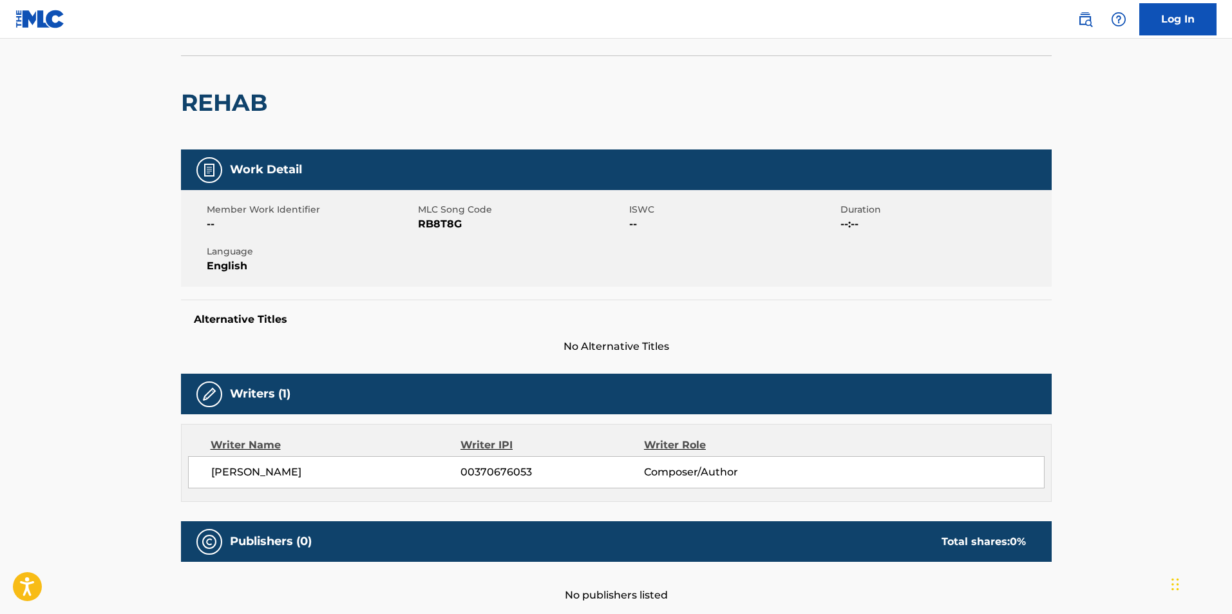
scroll to position [74, 0]
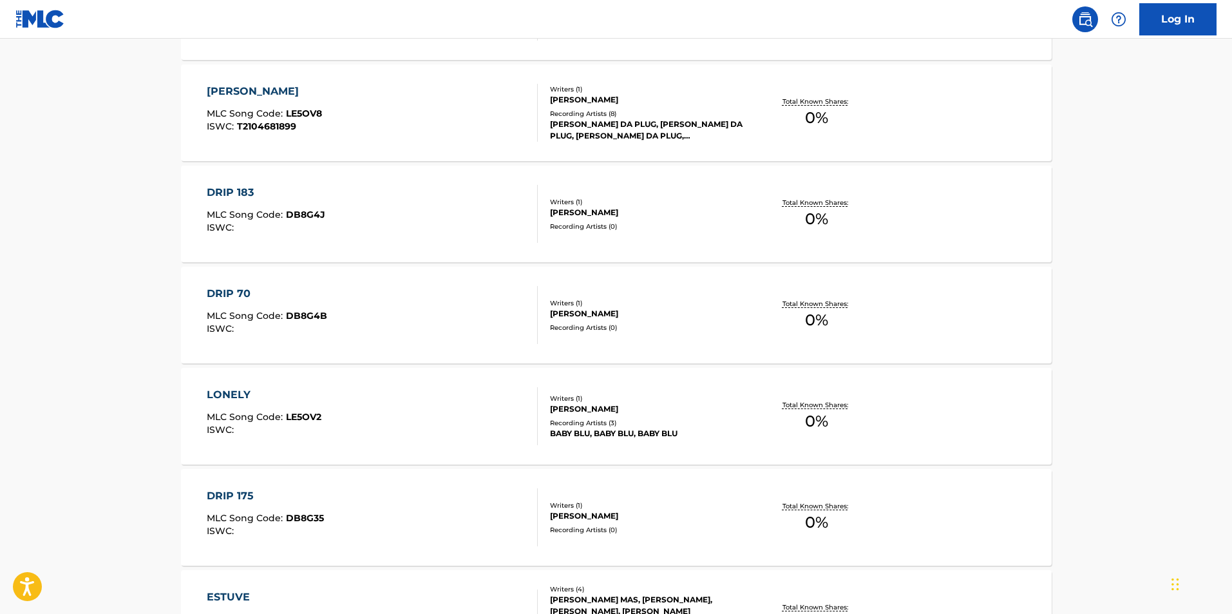
scroll to position [695, 0]
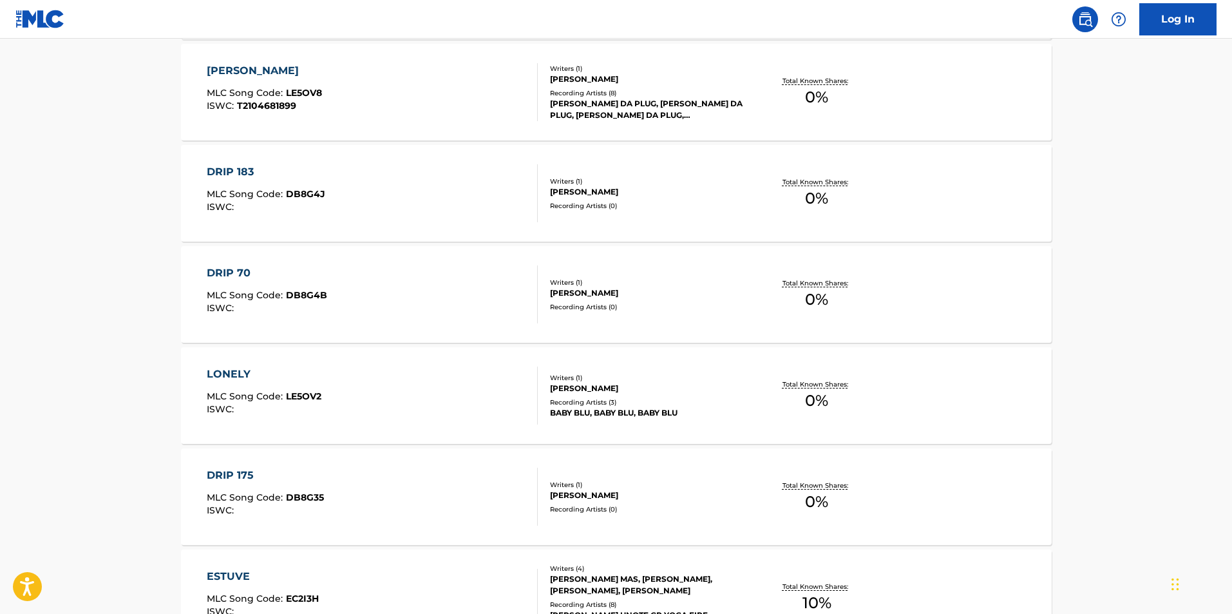
click at [224, 76] on div "[PERSON_NAME]" at bounding box center [264, 70] width 115 height 15
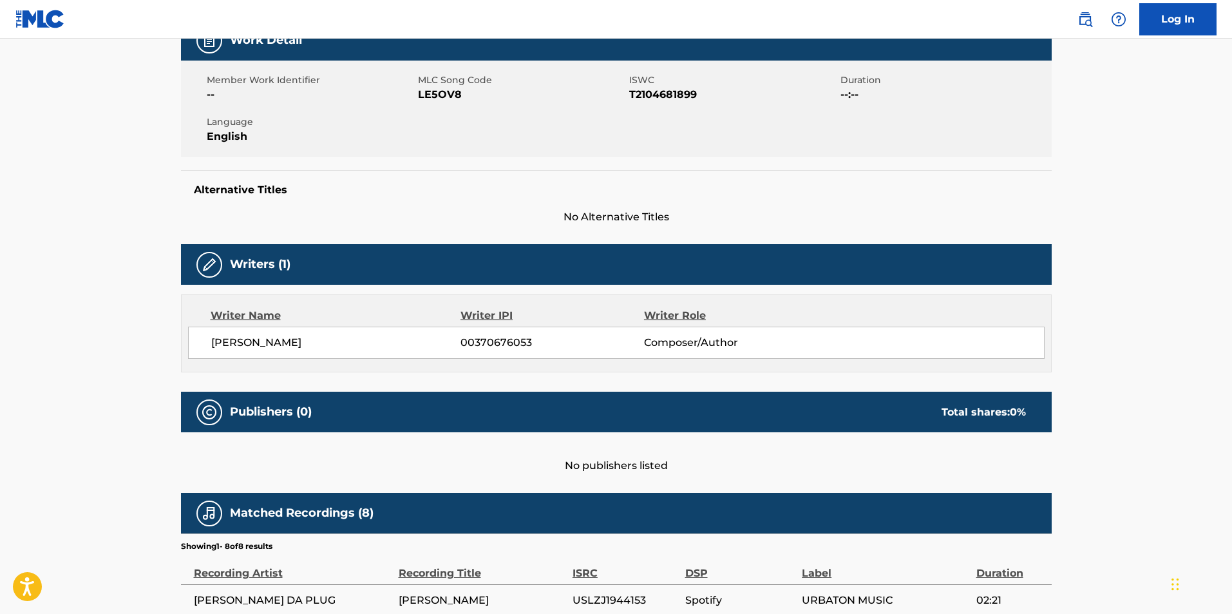
scroll to position [212, 0]
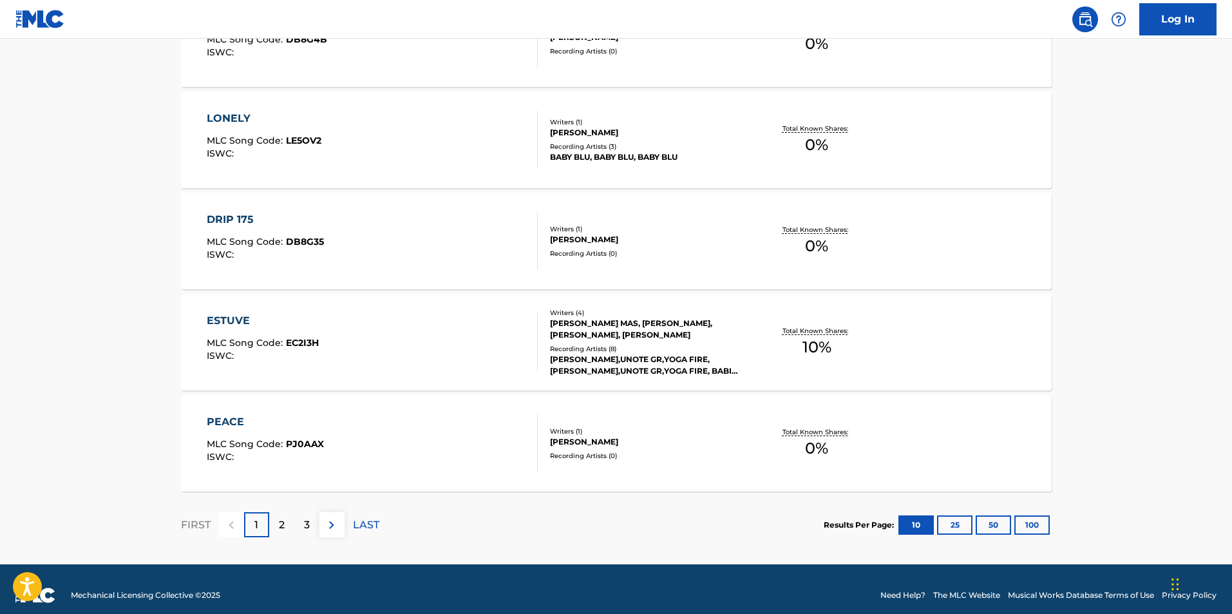
scroll to position [963, 0]
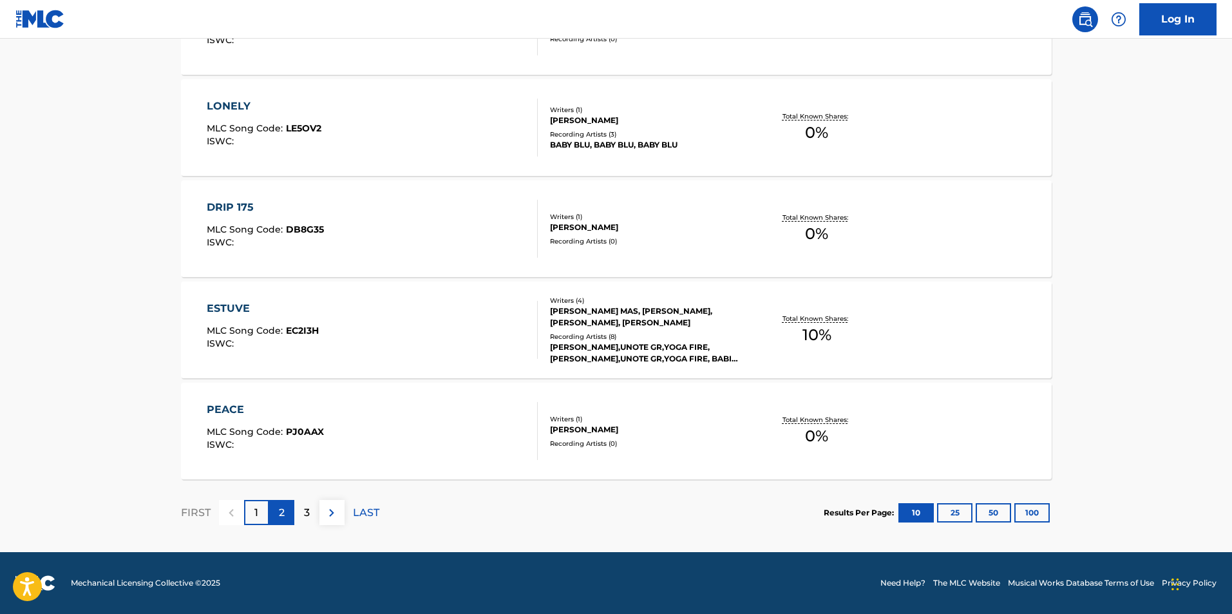
click at [279, 513] on p "2" at bounding box center [282, 512] width 6 height 15
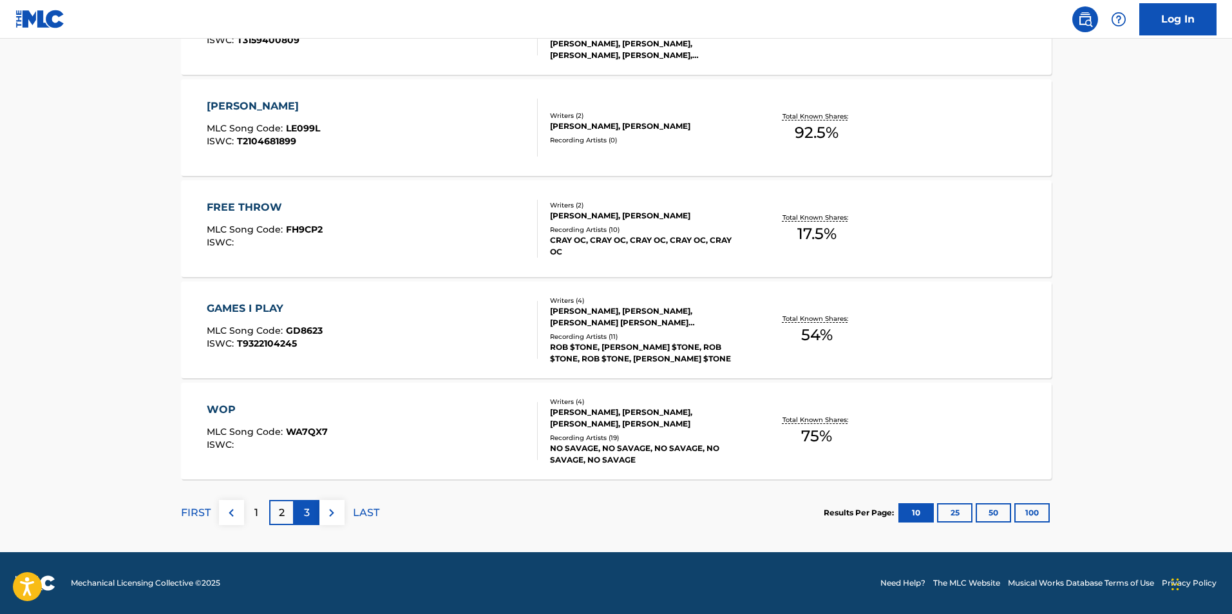
click at [300, 507] on div "3" at bounding box center [306, 512] width 25 height 25
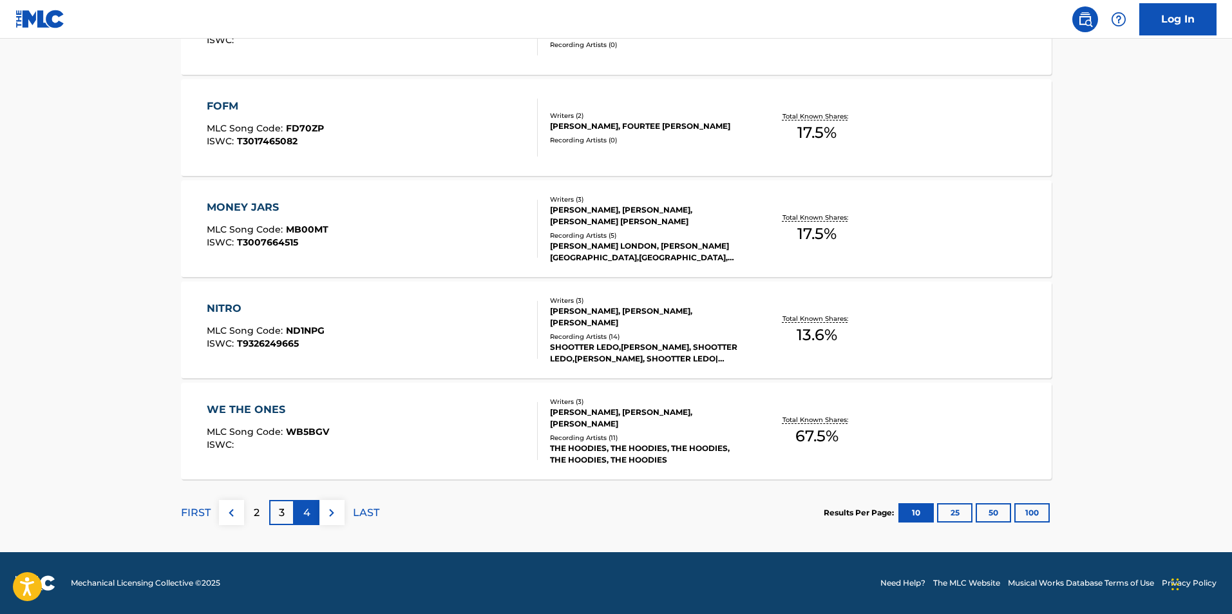
click at [309, 514] on p "4" at bounding box center [306, 512] width 7 height 15
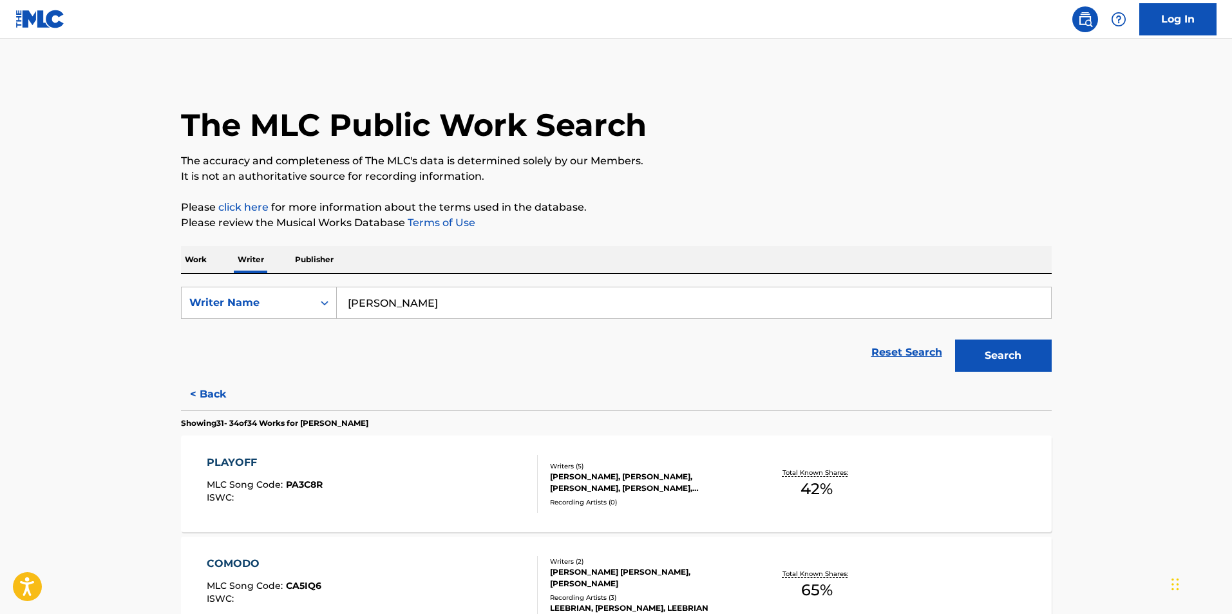
scroll to position [356, 0]
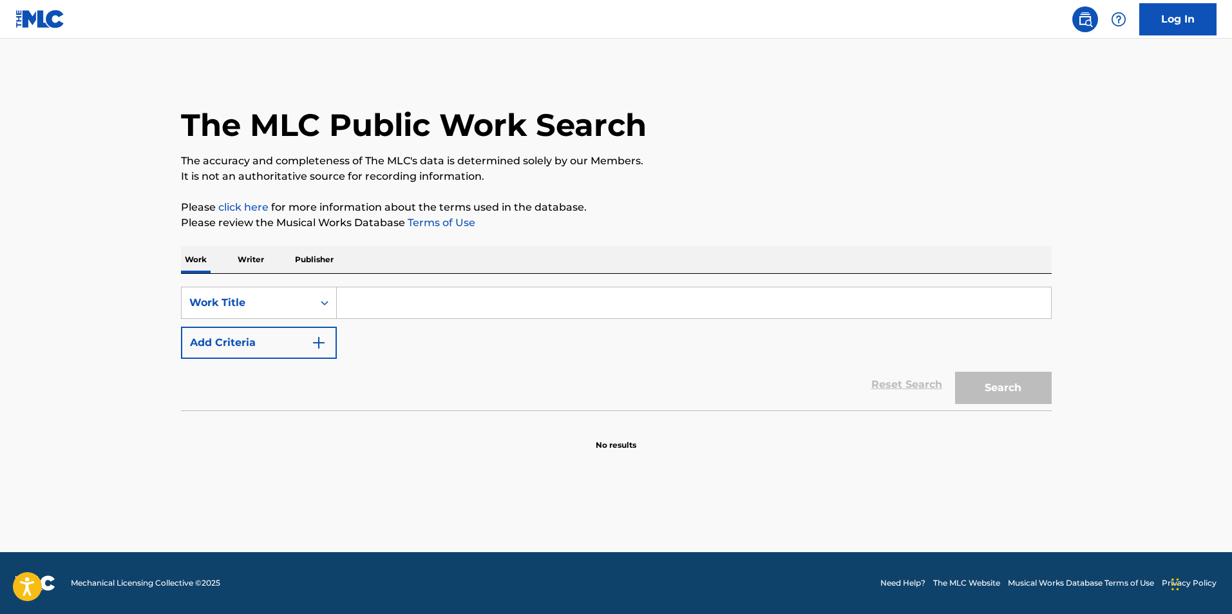
click at [257, 256] on p "Writer" at bounding box center [251, 259] width 34 height 27
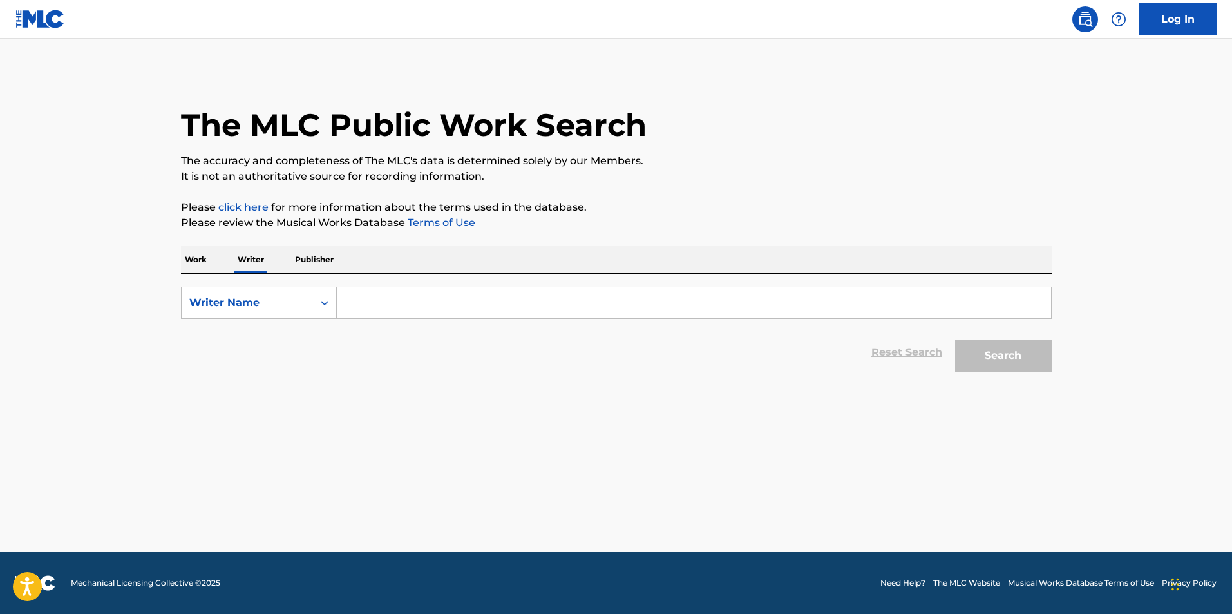
click at [397, 289] on input "Search Form" at bounding box center [694, 302] width 714 height 31
type input "[PERSON_NAME]"
click at [1049, 363] on button "Search" at bounding box center [1003, 355] width 97 height 32
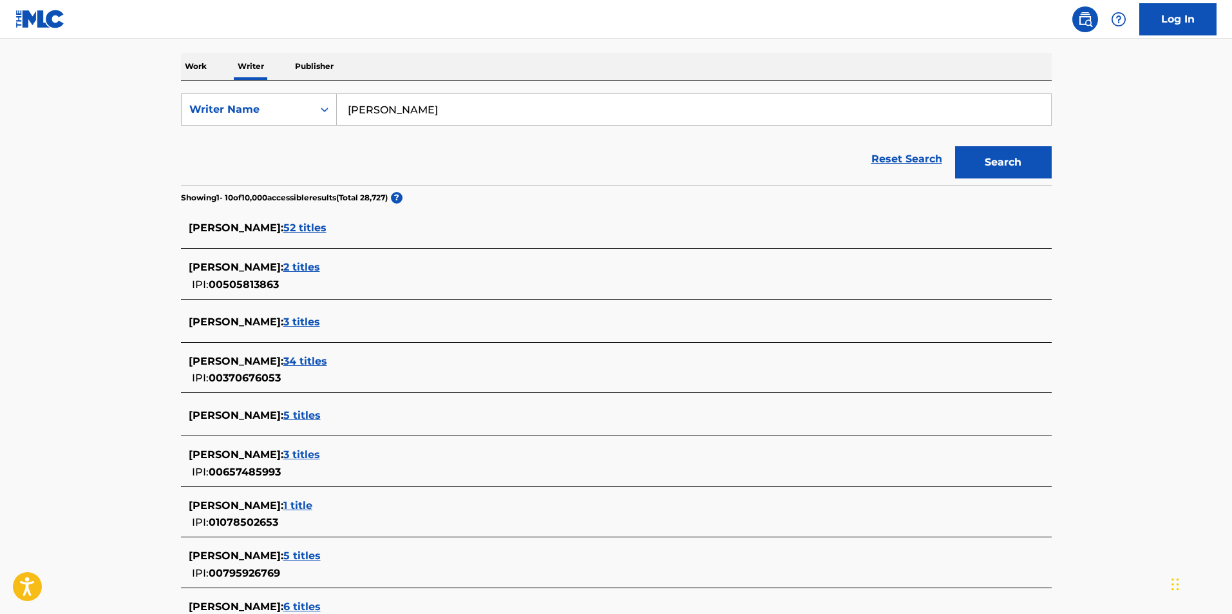
scroll to position [258, 0]
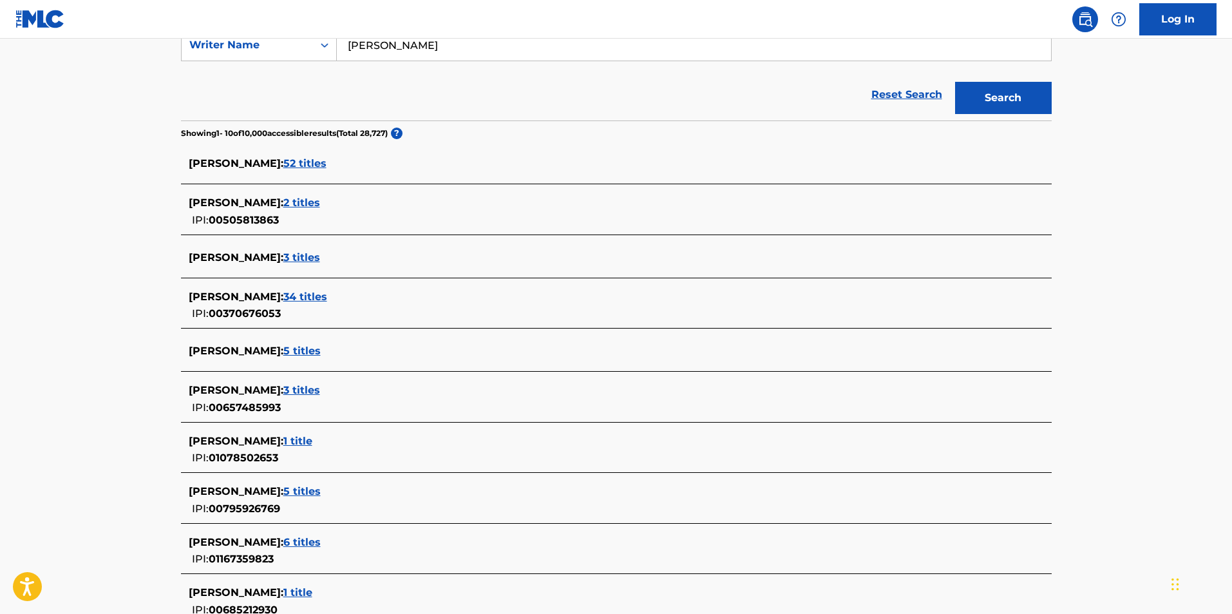
click at [323, 292] on span "34 titles" at bounding box center [305, 296] width 44 height 12
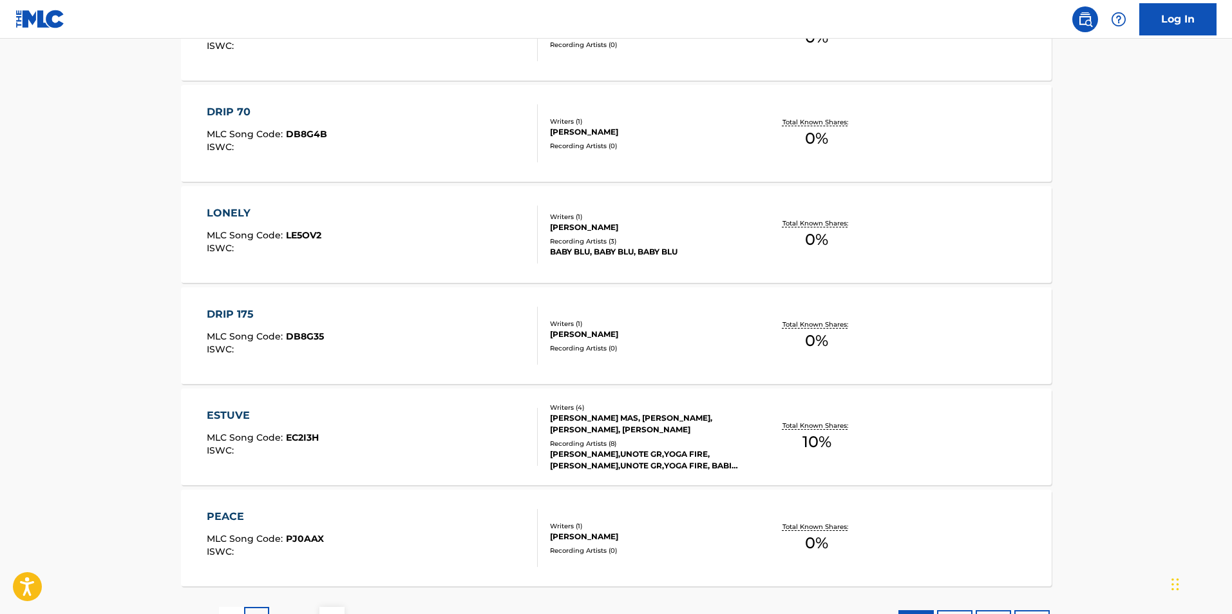
scroll to position [963, 0]
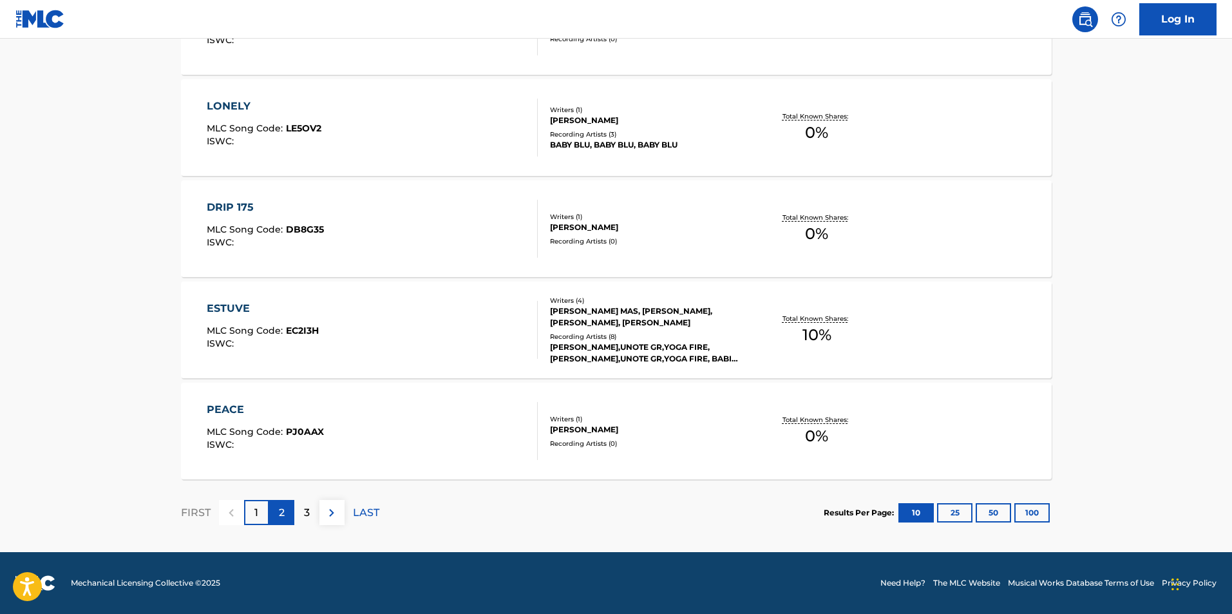
click at [280, 514] on p "2" at bounding box center [282, 512] width 6 height 15
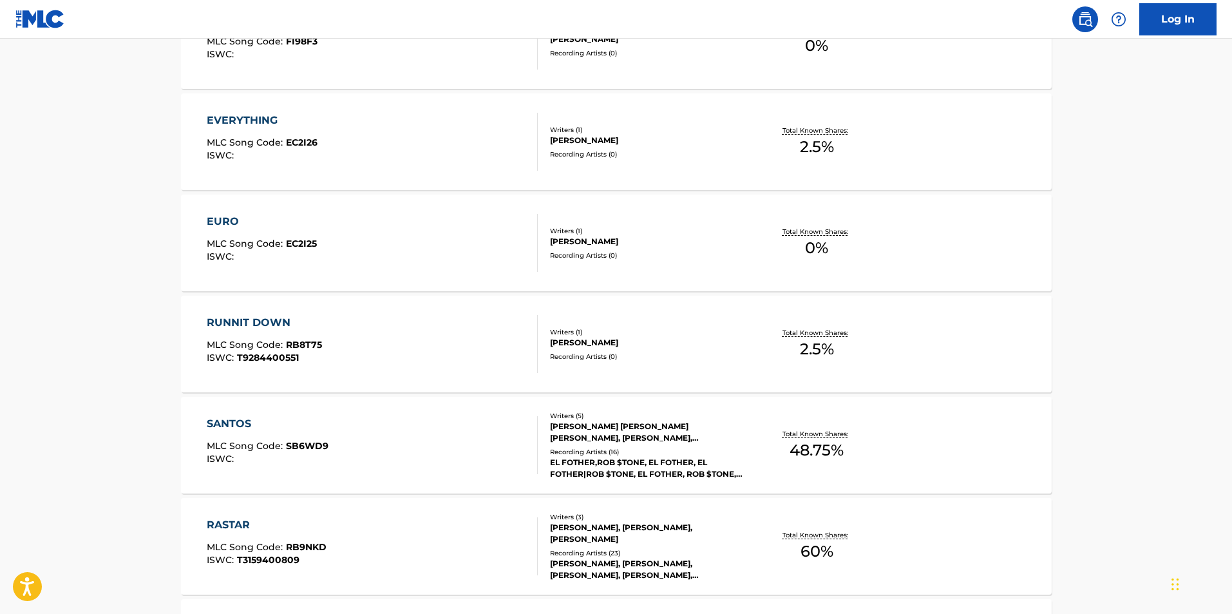
scroll to position [534, 0]
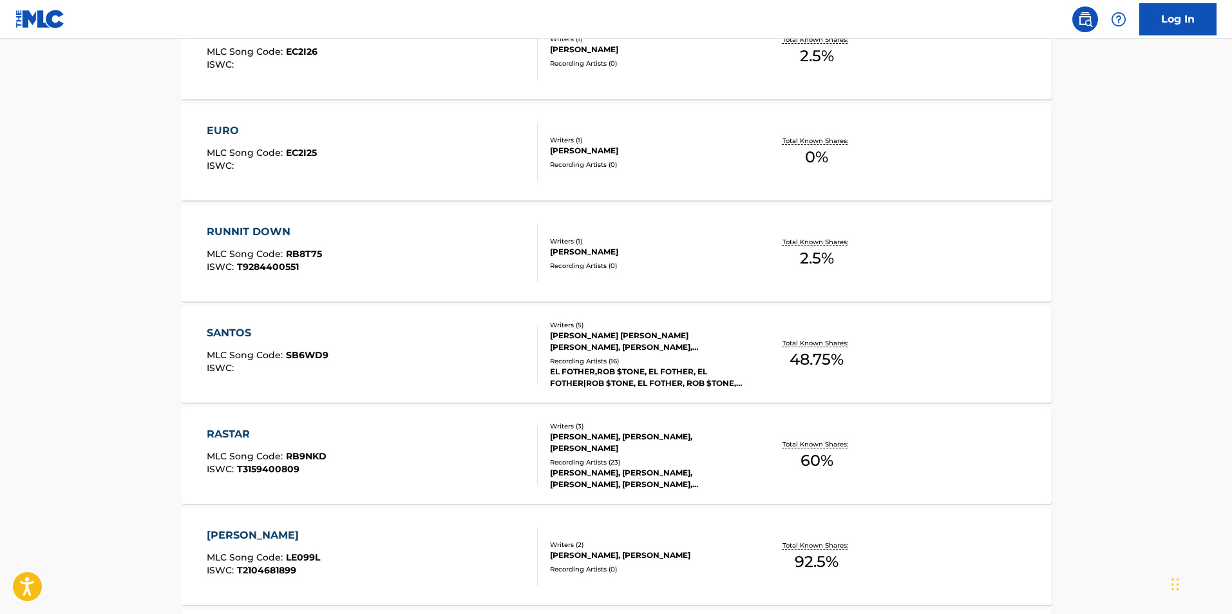
click at [236, 339] on div "SANTOS" at bounding box center [268, 332] width 122 height 15
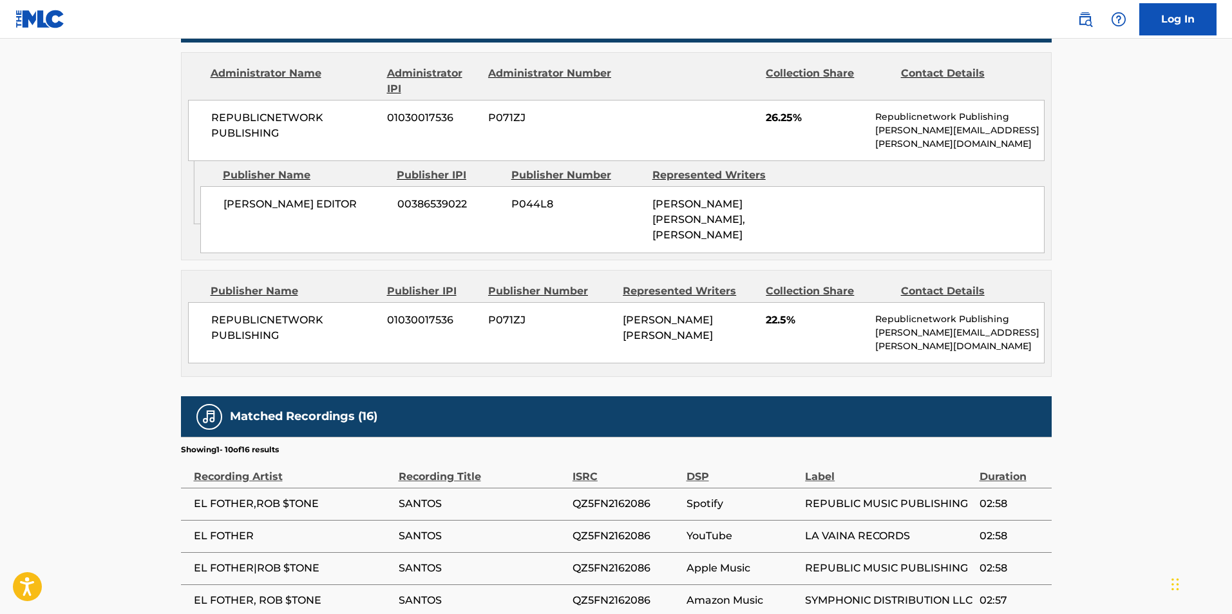
scroll to position [607, 0]
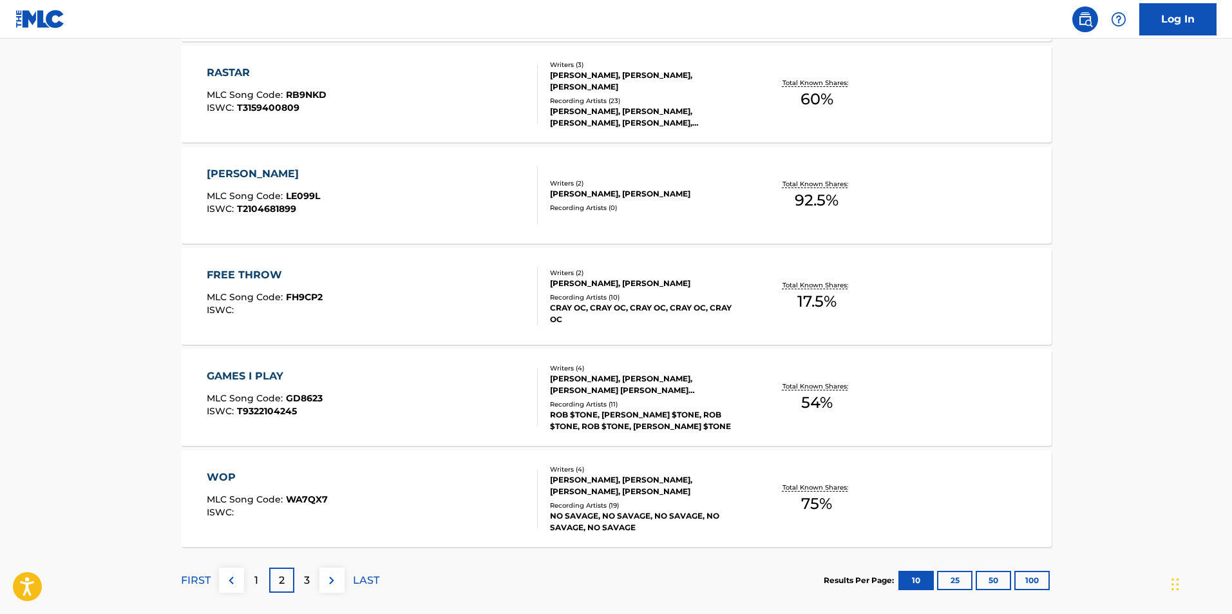
scroll to position [963, 0]
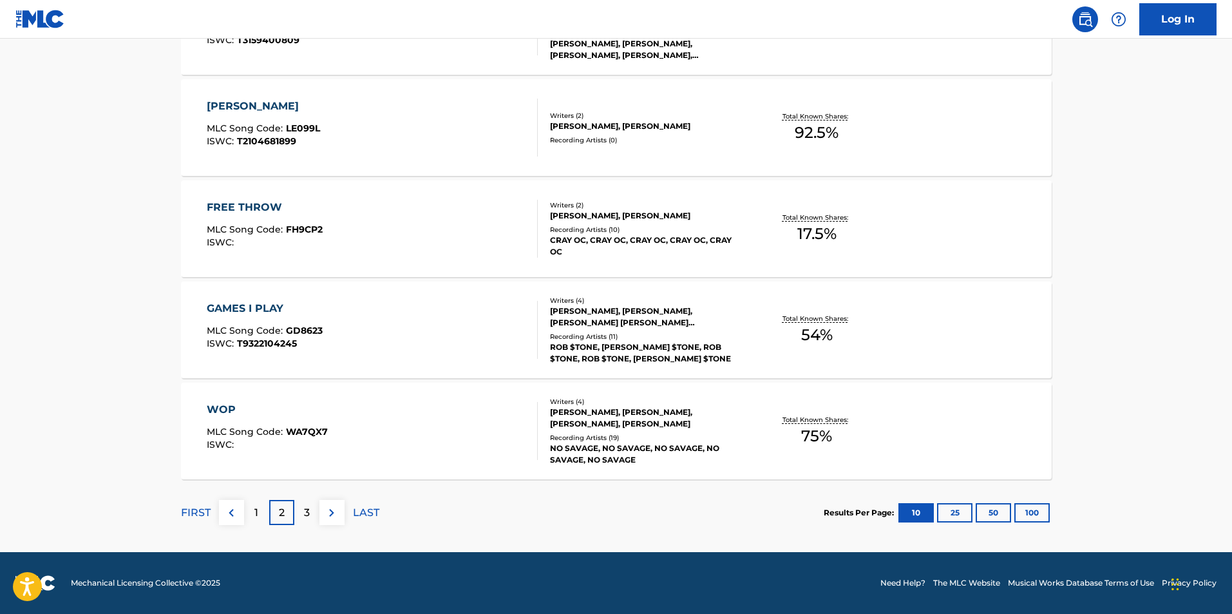
click at [263, 310] on div "GAMES I PLAY" at bounding box center [265, 308] width 116 height 15
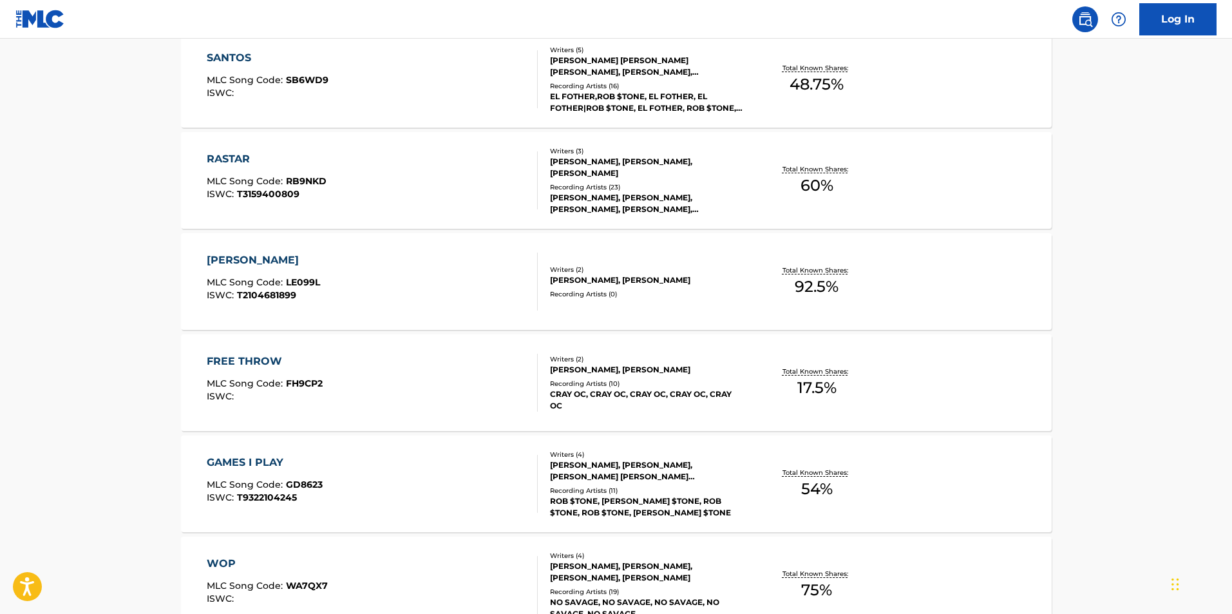
scroll to position [770, 0]
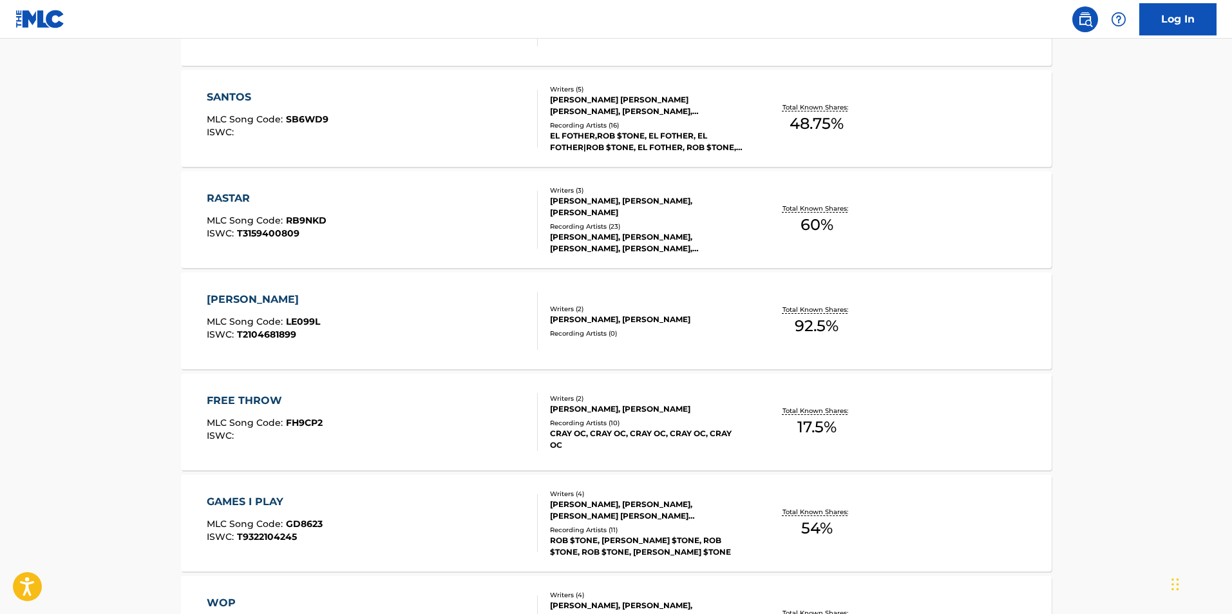
click at [253, 299] on div "[PERSON_NAME]" at bounding box center [263, 299] width 113 height 15
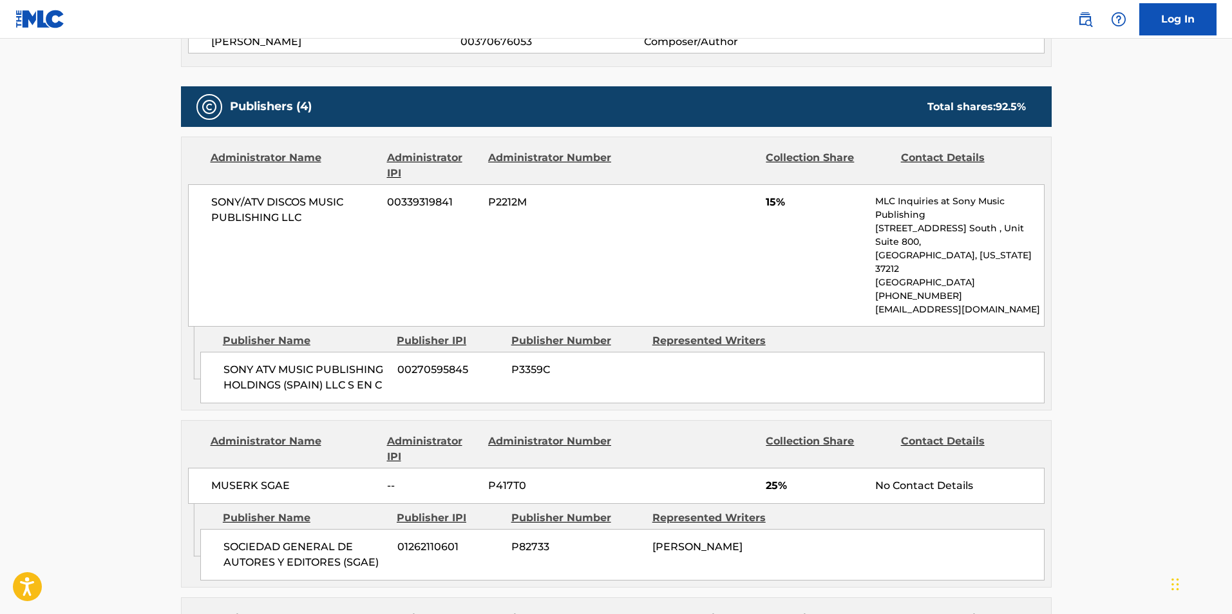
scroll to position [449, 0]
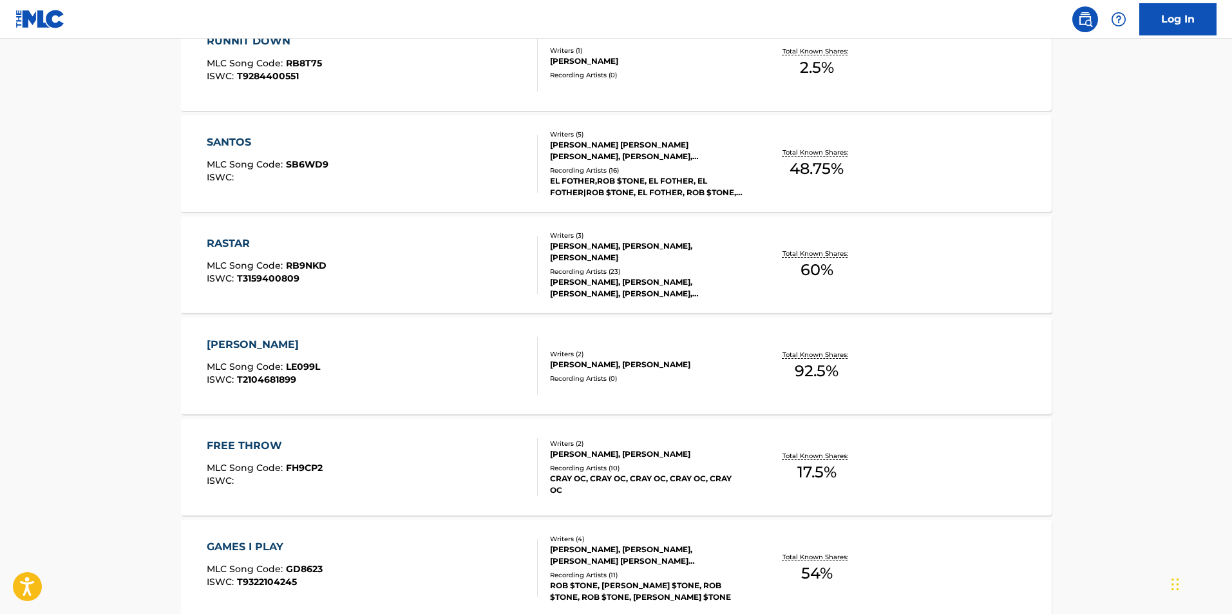
scroll to position [885, 0]
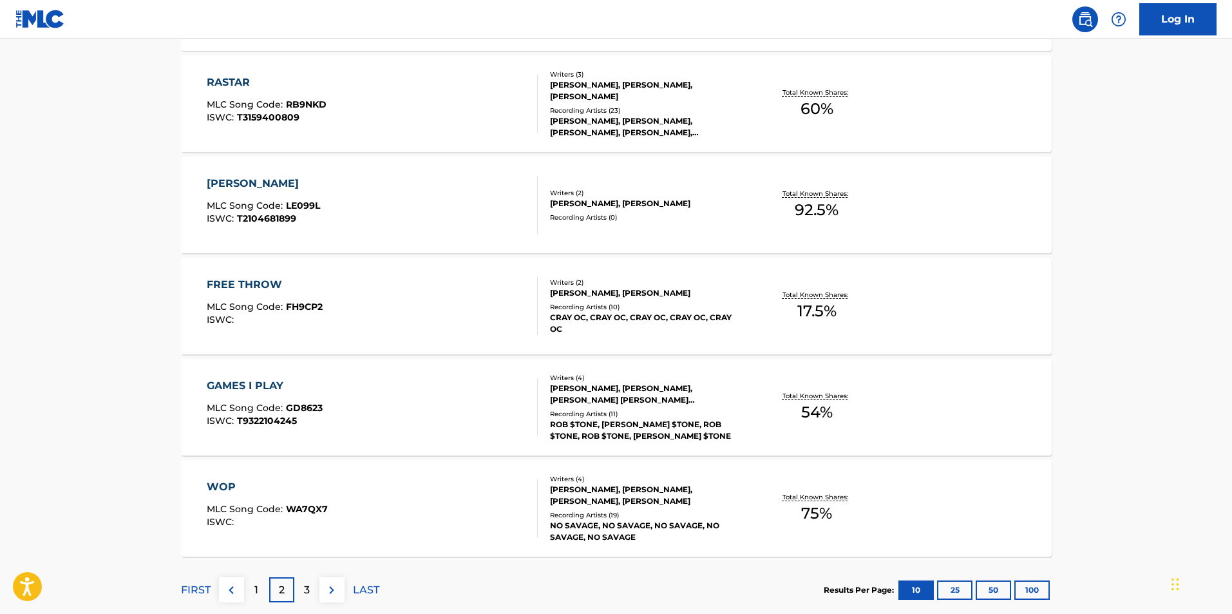
click at [276, 281] on div "FREE THROW" at bounding box center [265, 284] width 116 height 15
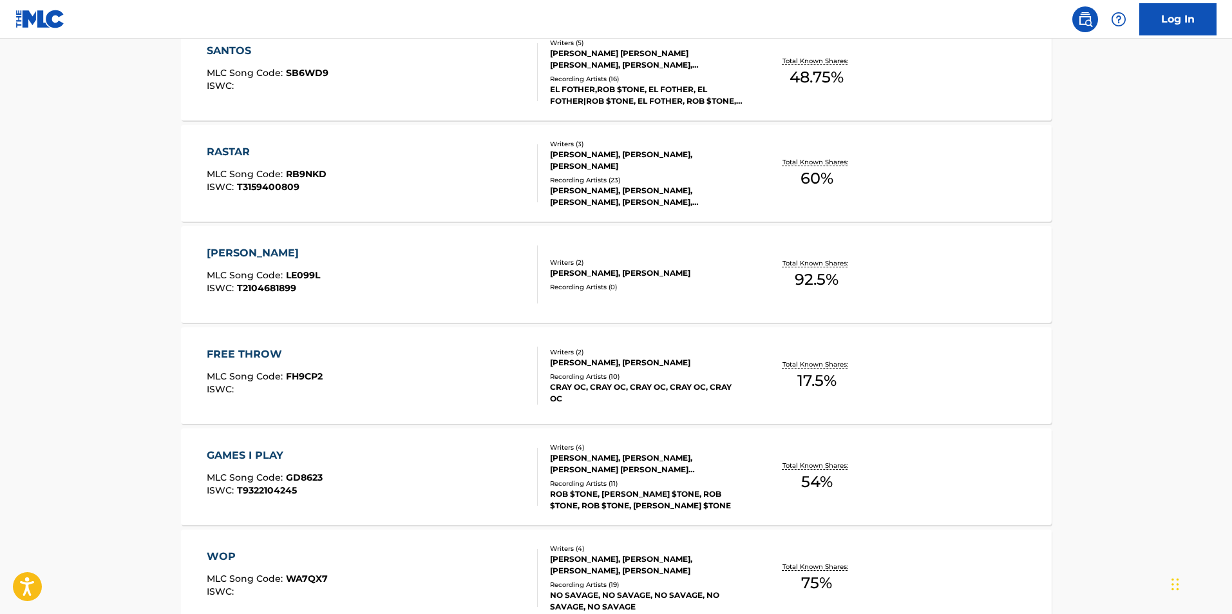
scroll to position [963, 0]
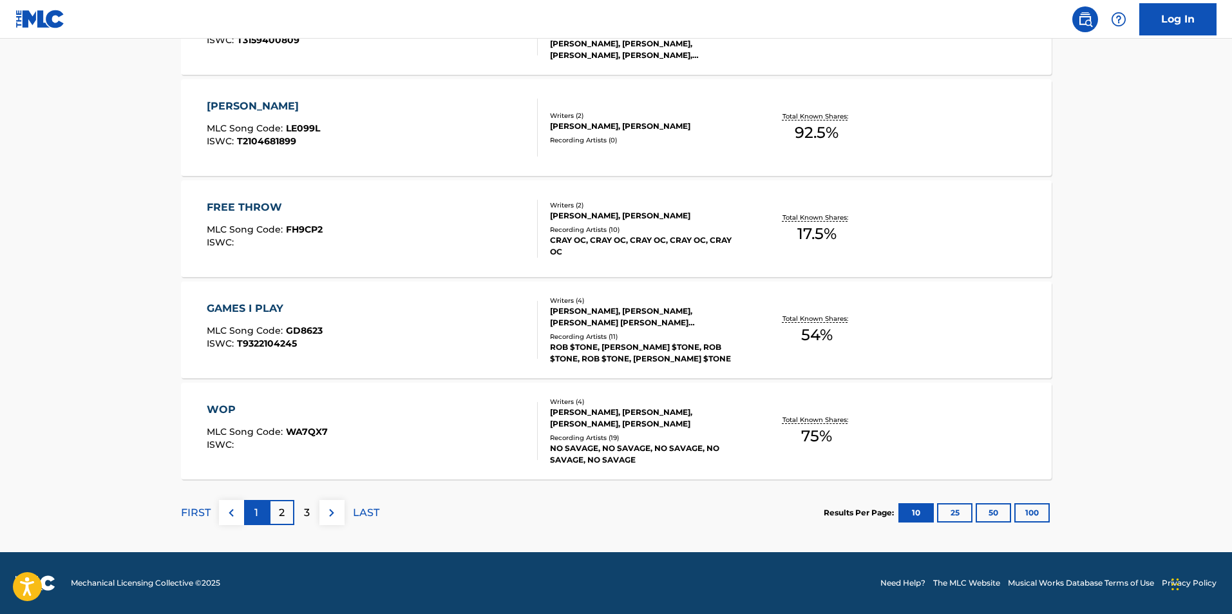
click at [255, 514] on p "1" at bounding box center [256, 512] width 4 height 15
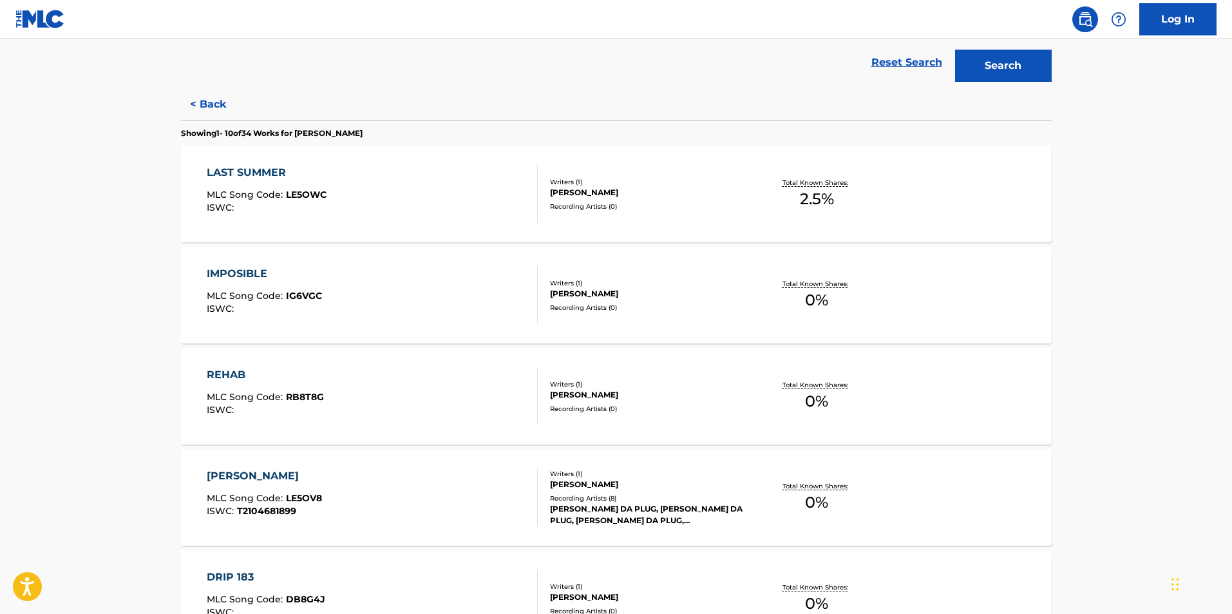
scroll to position [421, 0]
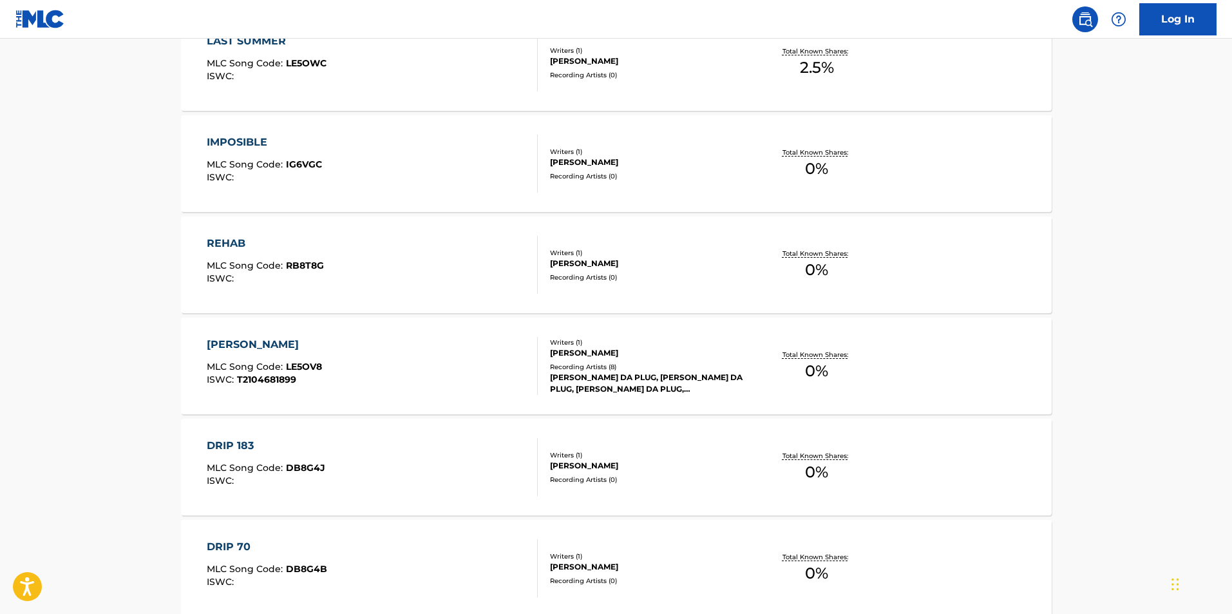
click at [271, 140] on div "IMPOSIBLE" at bounding box center [264, 142] width 115 height 15
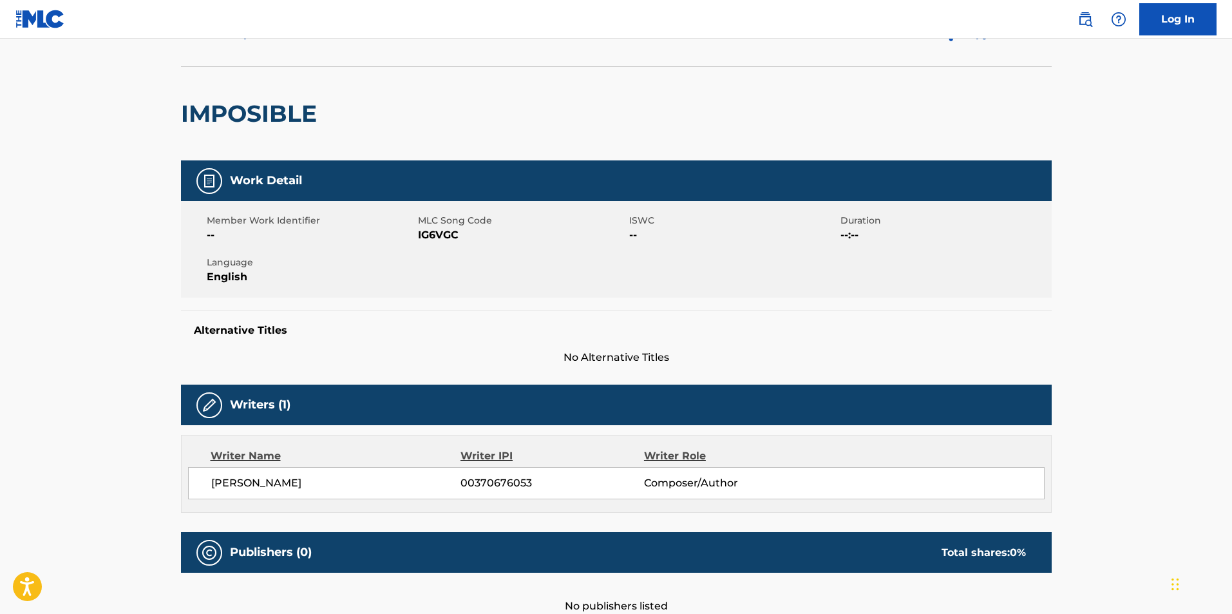
scroll to position [251, 0]
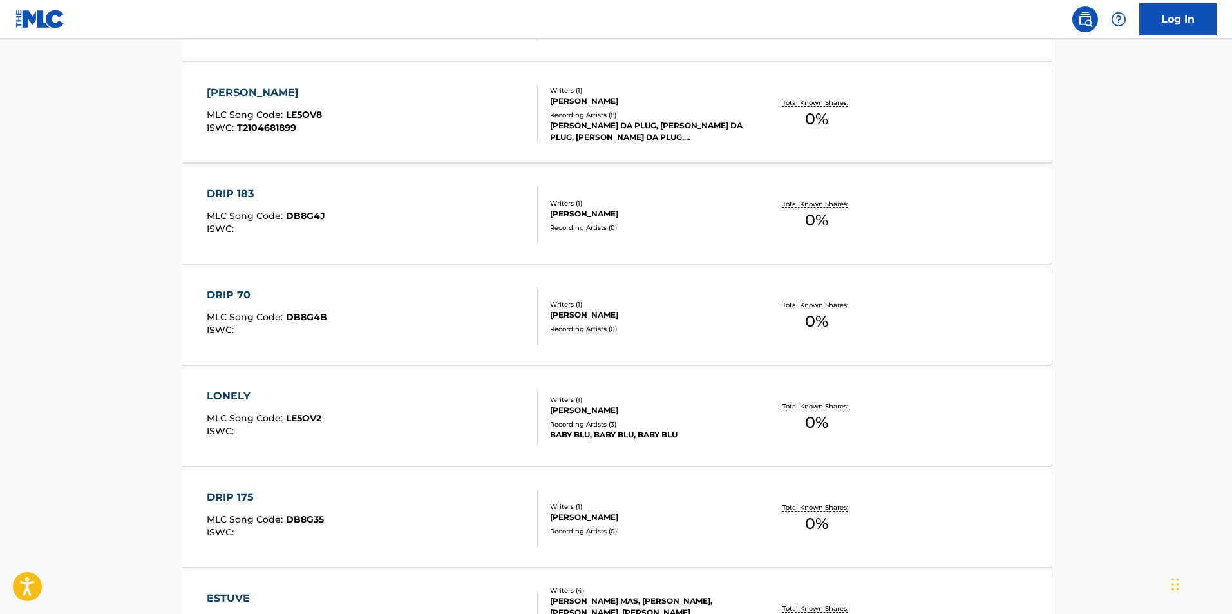
scroll to position [963, 0]
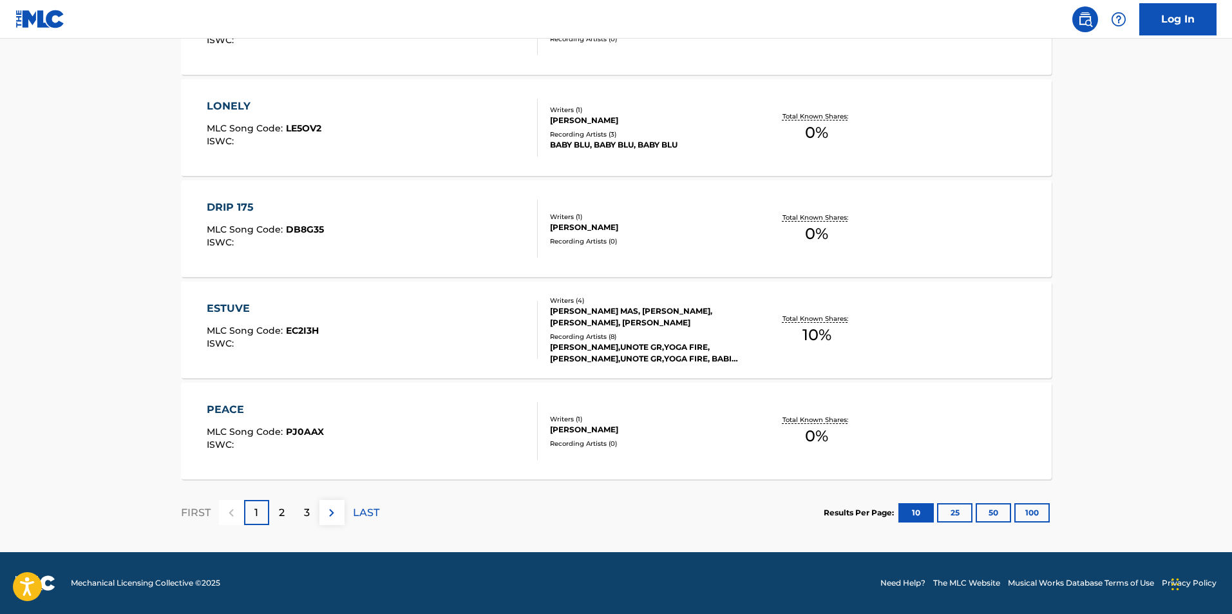
click at [236, 299] on div "ESTUVE MLC Song Code : EC2I3H ISWC : Writers ( 4 ) [PERSON_NAME] MAS, [PERSON_N…" at bounding box center [616, 329] width 871 height 97
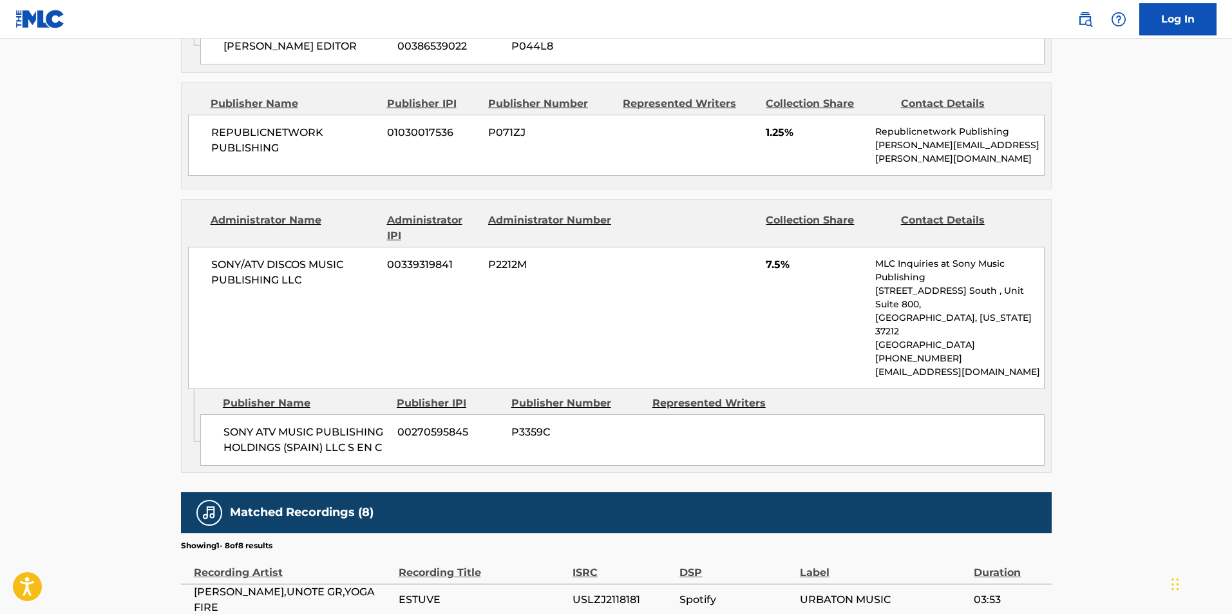
scroll to position [896, 0]
